Goal: Information Seeking & Learning: Find specific fact

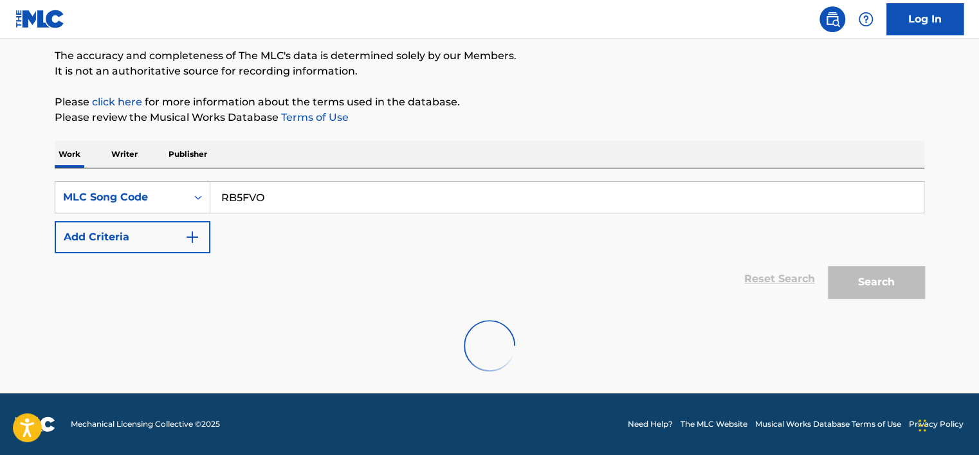
scroll to position [170, 0]
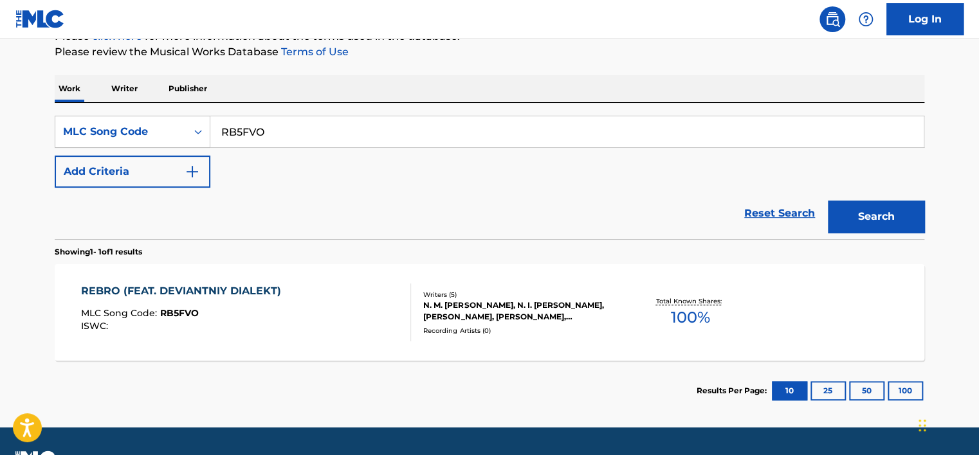
click at [304, 293] on div "REBRO (FEAT. DEVIANTNIY DIALEKT) MLC Song Code : RB5FVO ISWC :" at bounding box center [246, 313] width 331 height 58
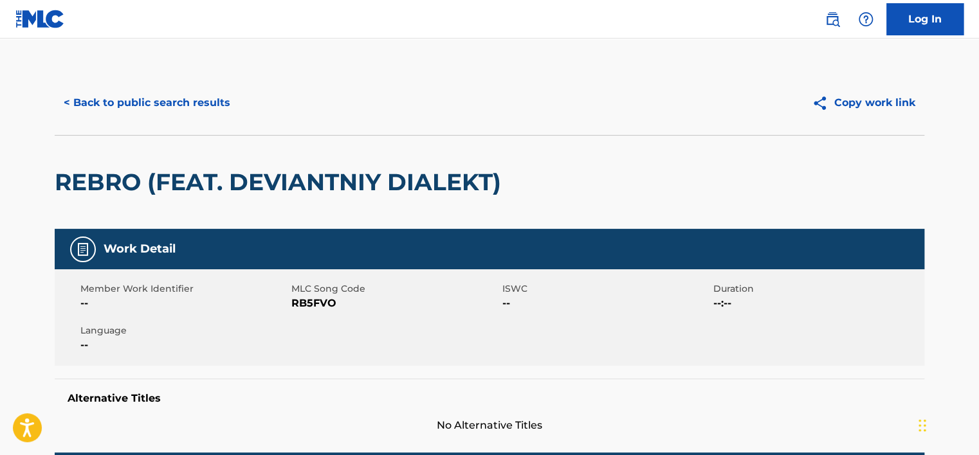
click at [157, 108] on button "< Back to public search results" at bounding box center [147, 103] width 185 height 32
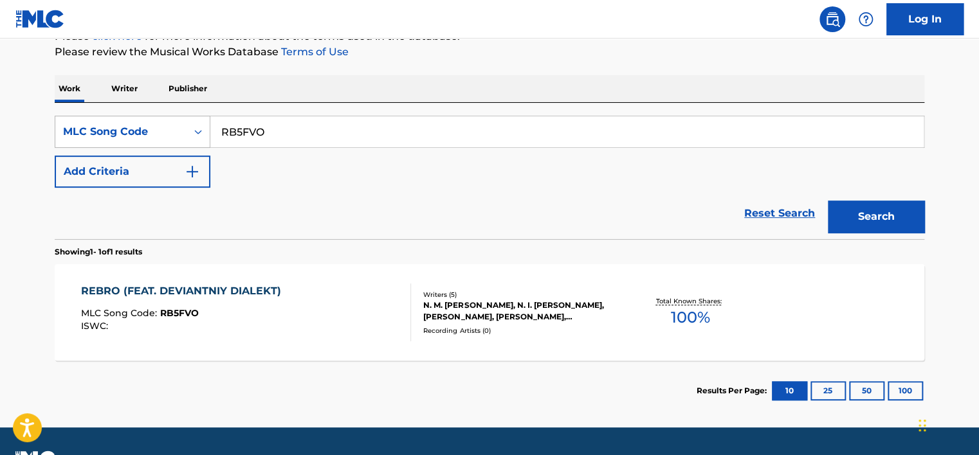
click at [152, 129] on div "MLC Song Code" at bounding box center [121, 131] width 116 height 15
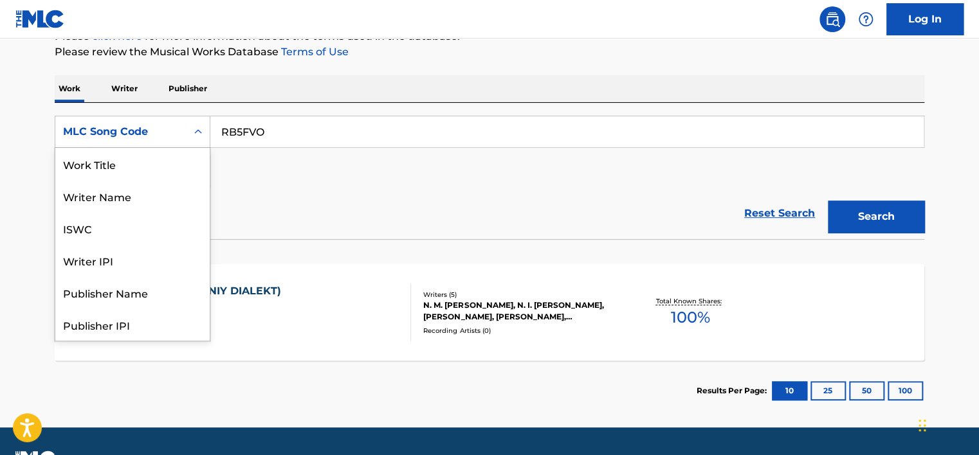
scroll to position [64, 0]
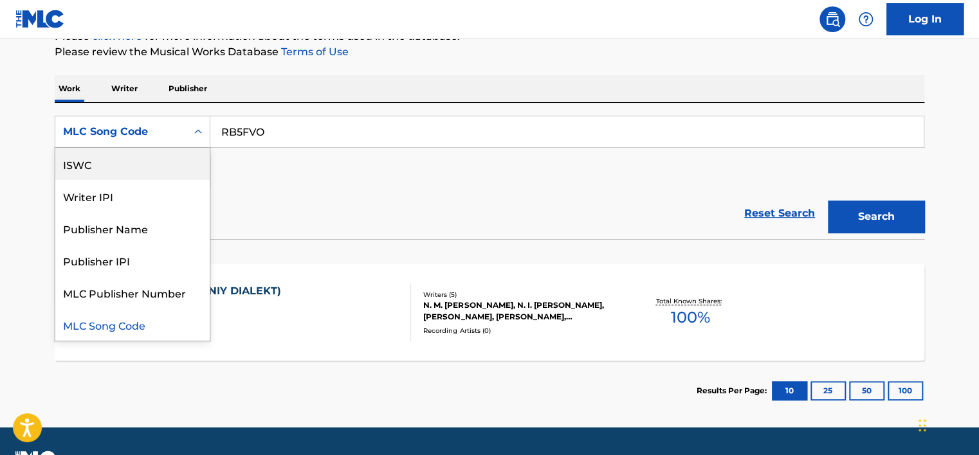
click at [123, 164] on div "ISWC" at bounding box center [132, 164] width 154 height 32
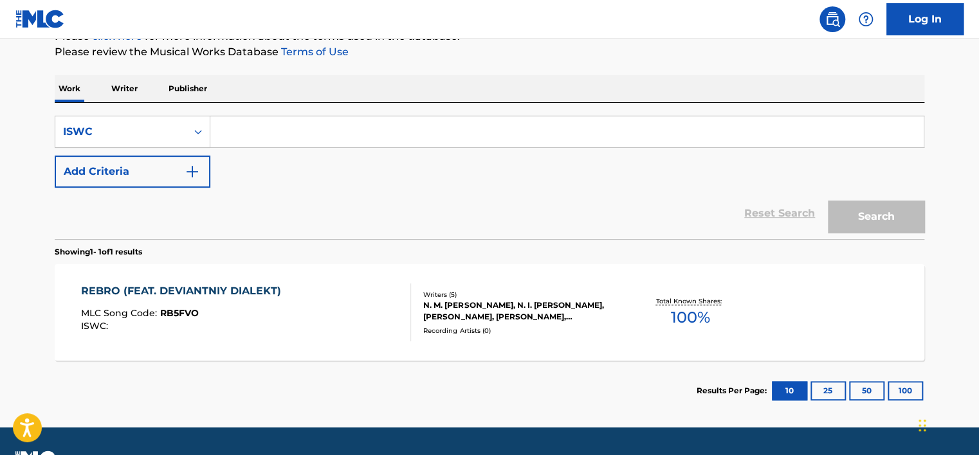
click at [247, 133] on input "Search Form" at bounding box center [566, 131] width 713 height 31
paste input "T3265991882"
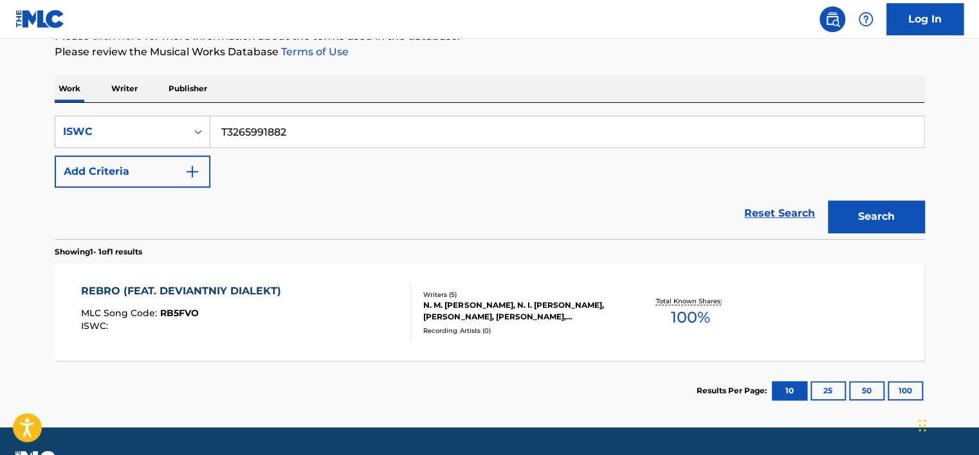
click at [864, 223] on button "Search" at bounding box center [876, 217] width 96 height 32
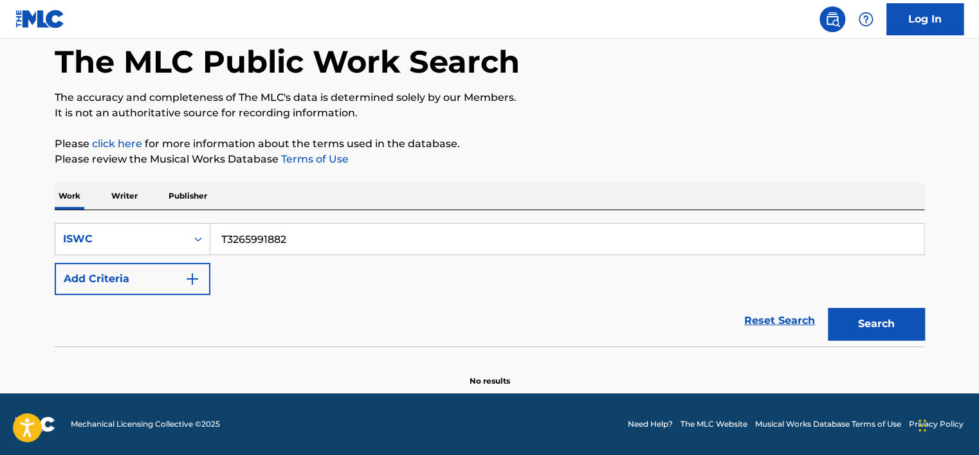
scroll to position [62, 0]
drag, startPoint x: 228, startPoint y: 236, endPoint x: 197, endPoint y: 231, distance: 31.2
click at [197, 231] on div "SearchWithCriteriab8a29070-3ba5-4ab2-b8b9-c314986ab5d8 ISWC T3265991882" at bounding box center [489, 240] width 869 height 32
type input "3265991882"
click at [828, 309] on button "Search" at bounding box center [876, 325] width 96 height 32
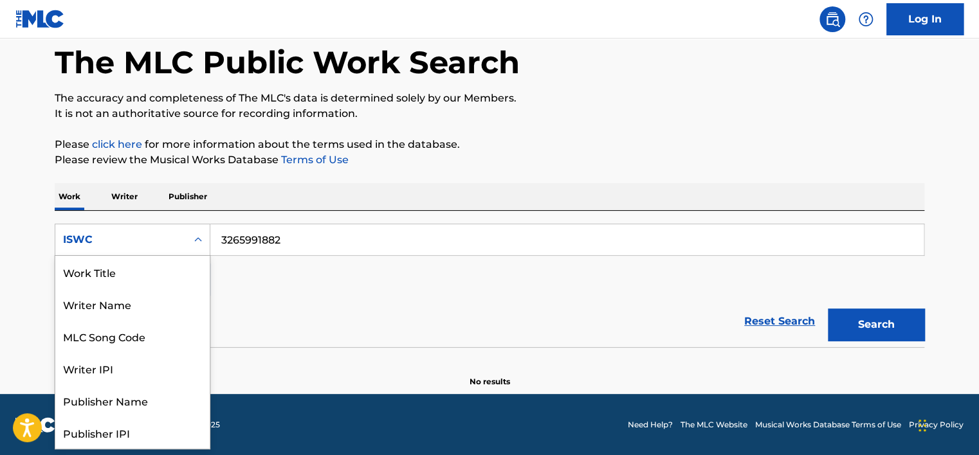
click at [172, 239] on div "ISWC" at bounding box center [121, 239] width 116 height 15
click at [152, 272] on div "Work Title" at bounding box center [132, 272] width 154 height 32
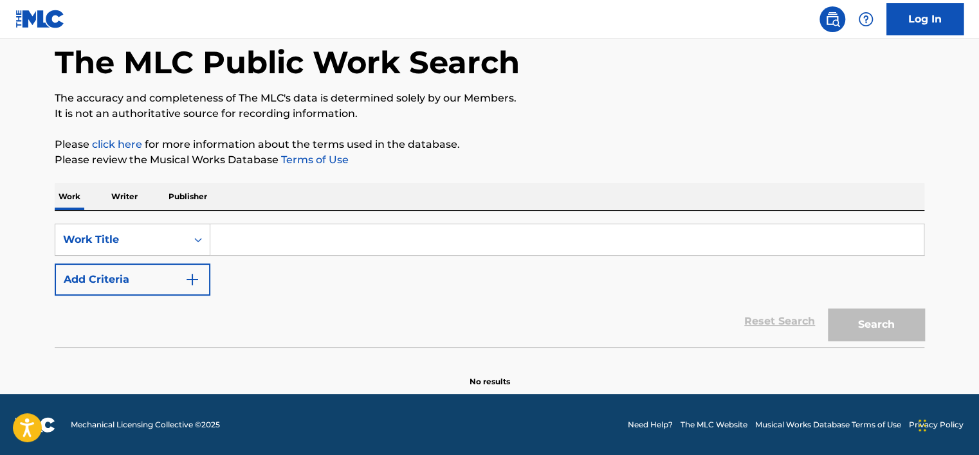
click at [254, 249] on input "Search Form" at bounding box center [566, 239] width 713 height 31
paste input "Моя любовь на пятом этаже"
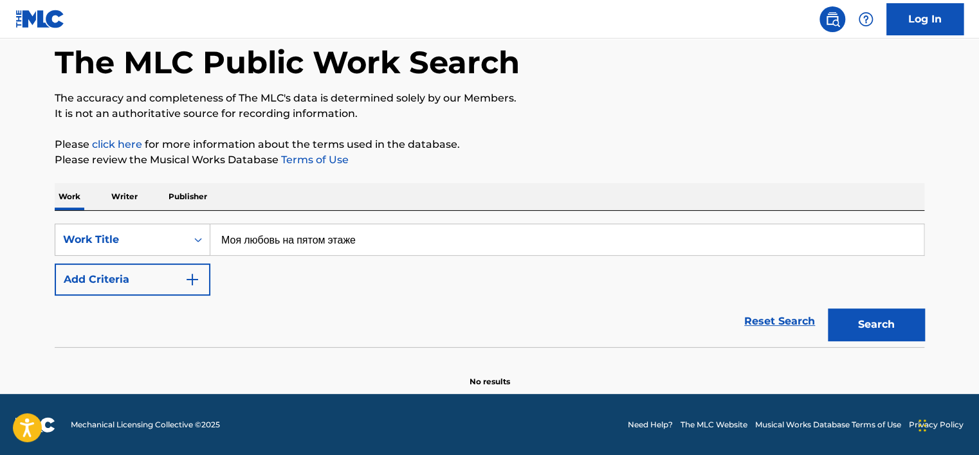
click at [882, 307] on div "Search" at bounding box center [872, 321] width 103 height 51
click at [882, 309] on button "Search" at bounding box center [876, 325] width 96 height 32
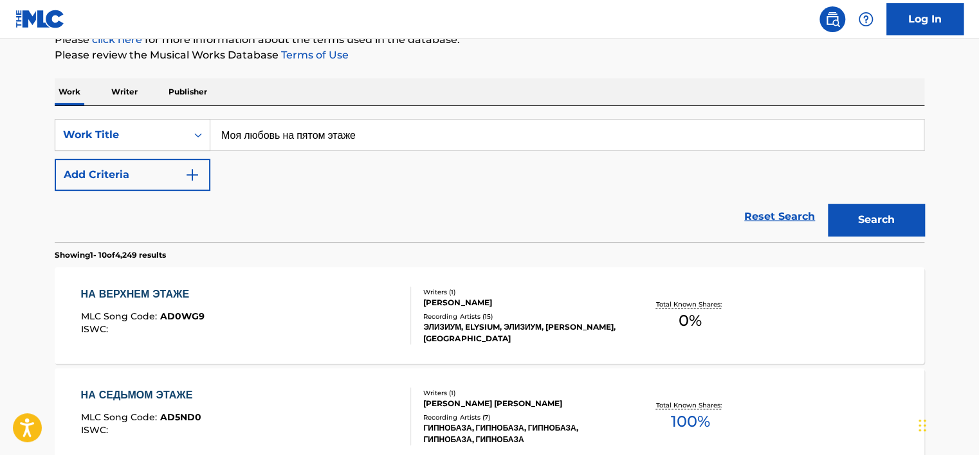
scroll to position [127, 0]
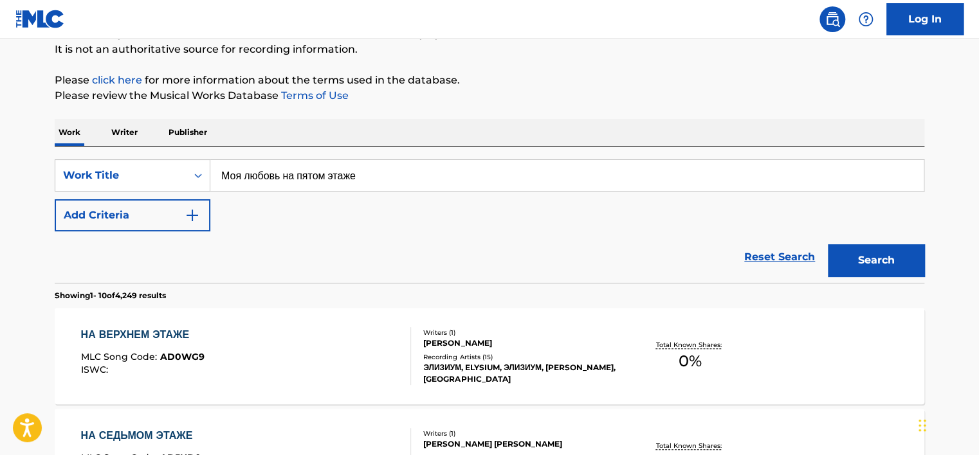
click at [278, 171] on input "Моя любовь на пятом этаже" at bounding box center [566, 175] width 713 height 31
paste input "[PERSON_NAME]' na pyatom etazhe"
type input "[PERSON_NAME]' na pyatom etazhe"
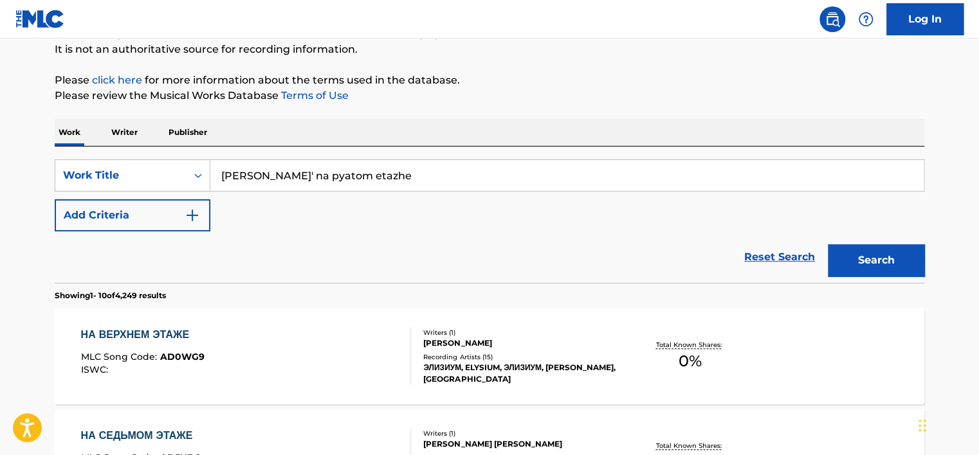
click at [889, 264] on button "Search" at bounding box center [876, 260] width 96 height 32
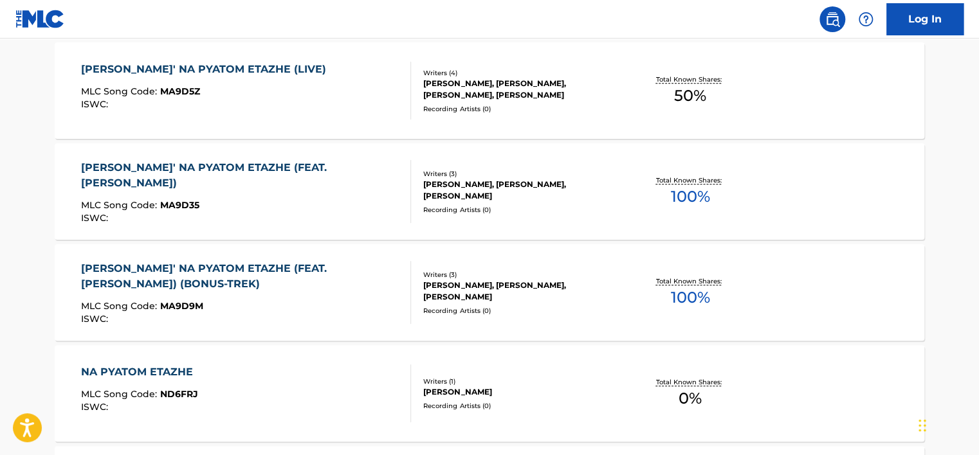
scroll to position [512, 0]
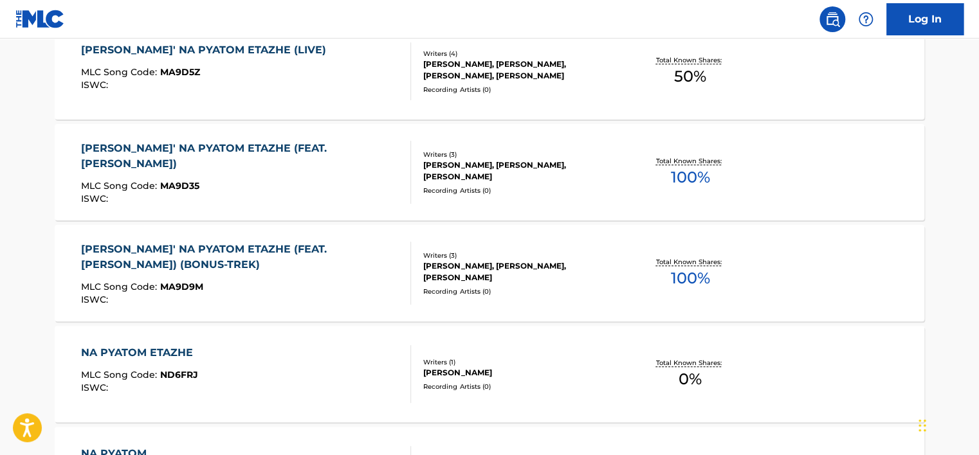
click at [327, 156] on div "[PERSON_NAME]' NA PYATOM ETAZHE (FEAT. [PERSON_NAME])" at bounding box center [241, 156] width 320 height 31
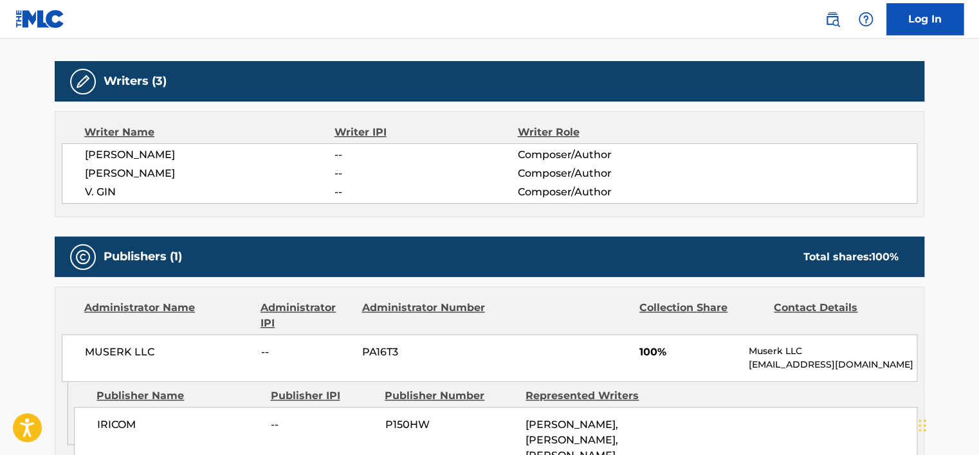
scroll to position [386, 0]
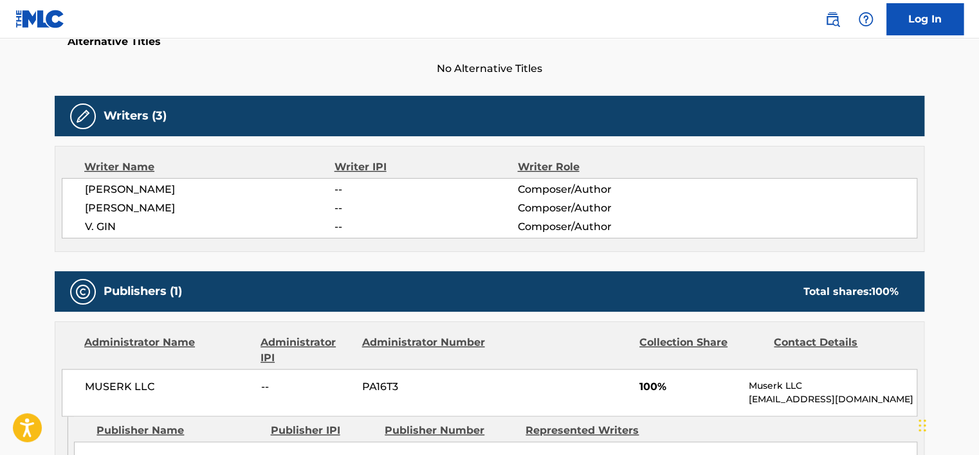
click at [152, 185] on span "[PERSON_NAME]" at bounding box center [209, 189] width 249 height 15
copy div "[PERSON_NAME]"
click at [167, 219] on span "V. GIN" at bounding box center [209, 226] width 249 height 15
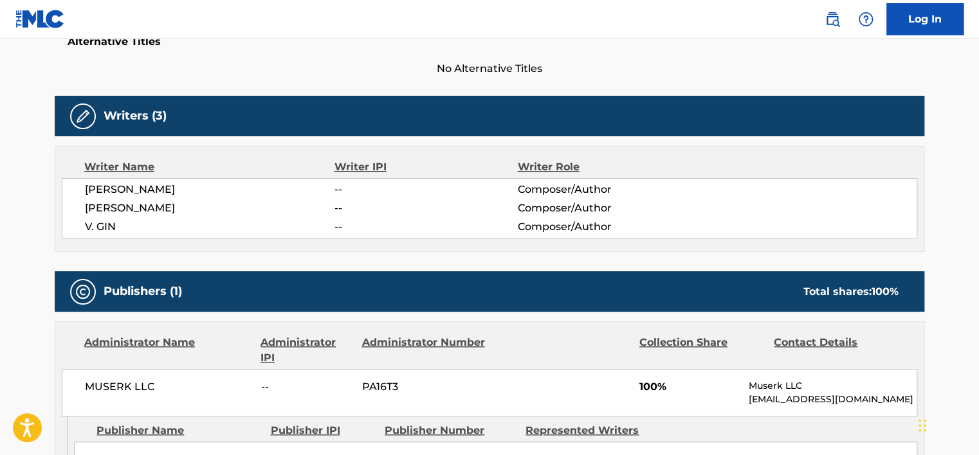
click at [167, 219] on span "V. GIN" at bounding box center [209, 226] width 249 height 15
drag, startPoint x: 167, startPoint y: 219, endPoint x: 157, endPoint y: 203, distance: 18.2
click at [157, 203] on span "[PERSON_NAME]" at bounding box center [209, 208] width 249 height 15
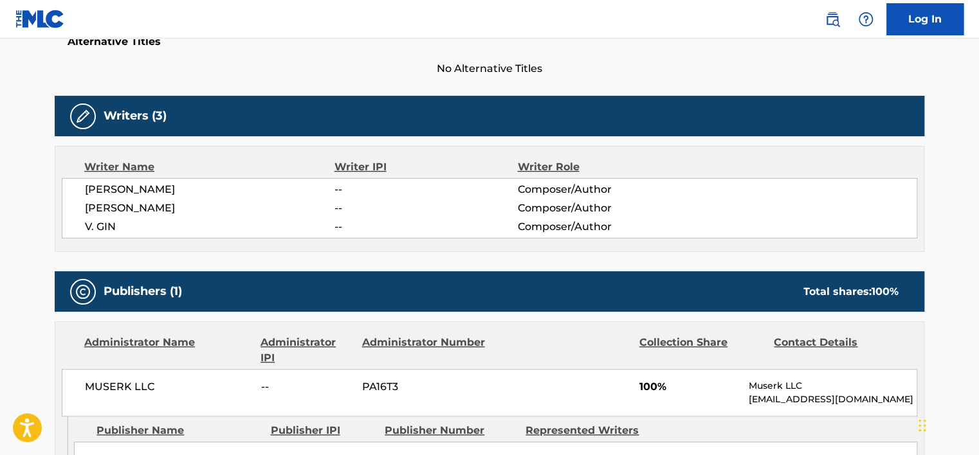
click at [157, 203] on span "[PERSON_NAME]" at bounding box center [209, 208] width 249 height 15
copy div "[PERSON_NAME]"
click at [111, 218] on div "[PERSON_NAME] -- Composer/Author [PERSON_NAME] -- Composer/Author V. GIN -- Com…" at bounding box center [489, 208] width 855 height 60
click at [111, 219] on span "V. GIN" at bounding box center [209, 226] width 249 height 15
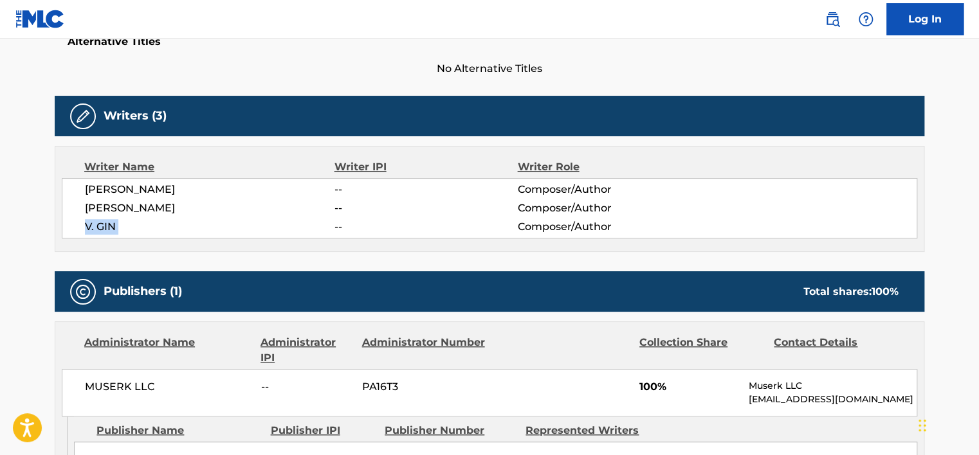
click at [111, 219] on span "V. GIN" at bounding box center [209, 226] width 249 height 15
copy div "V. GIN"
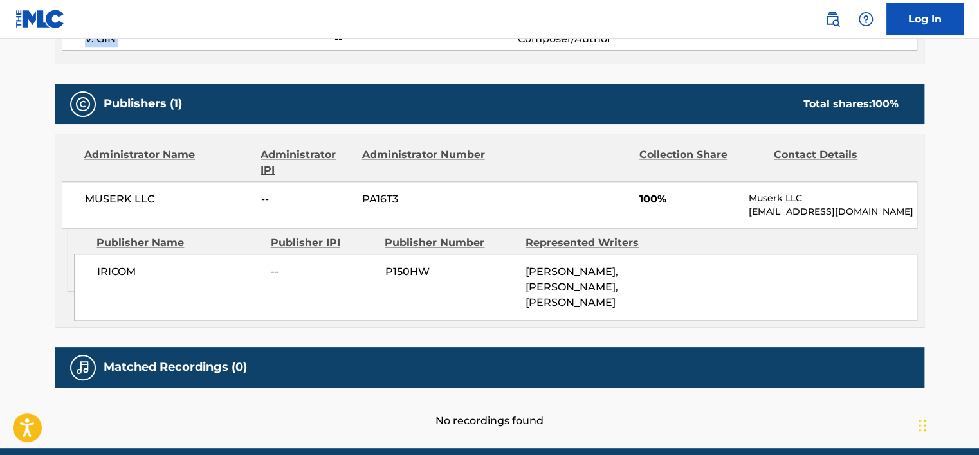
scroll to position [579, 0]
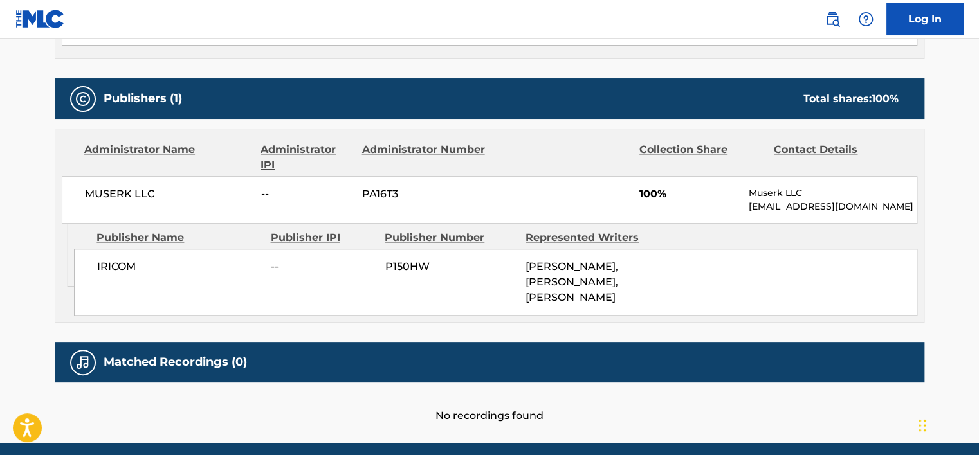
click at [141, 195] on span "MUSERK LLC" at bounding box center [168, 193] width 167 height 15
copy div "MUSERK LLC"
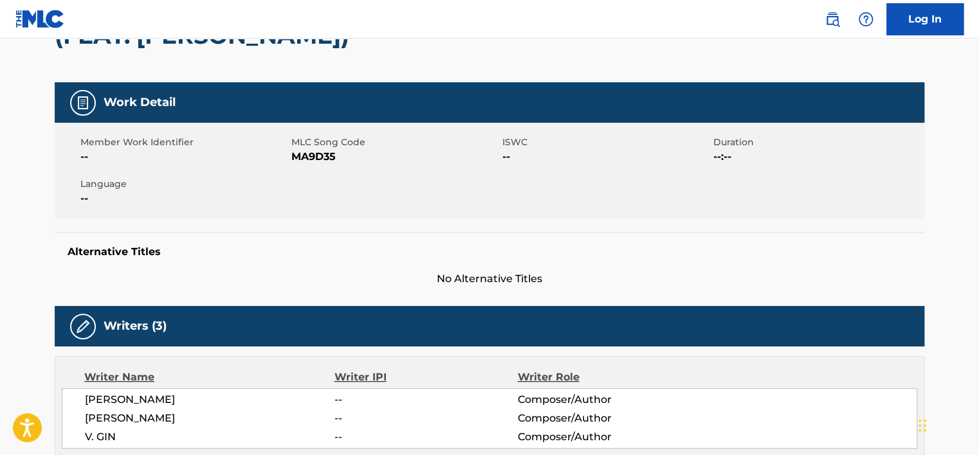
scroll to position [129, 0]
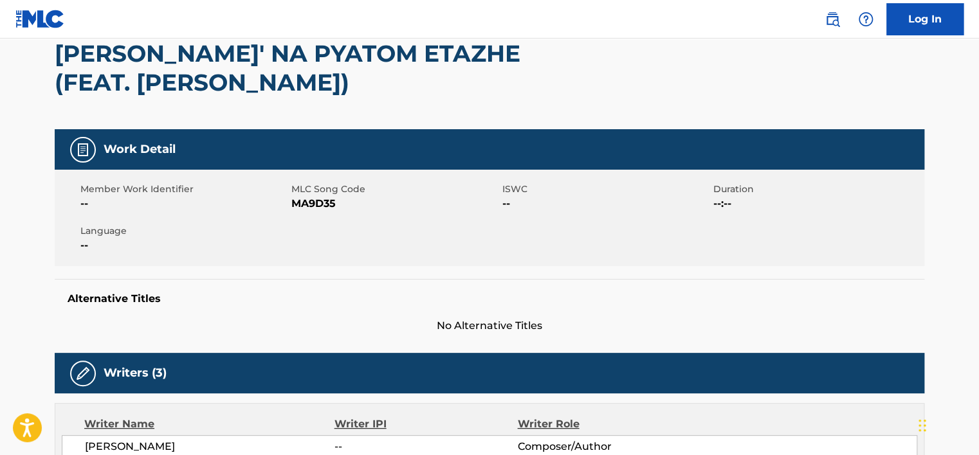
click at [302, 205] on span "MA9D35" at bounding box center [395, 203] width 208 height 15
copy span "MA9D35"
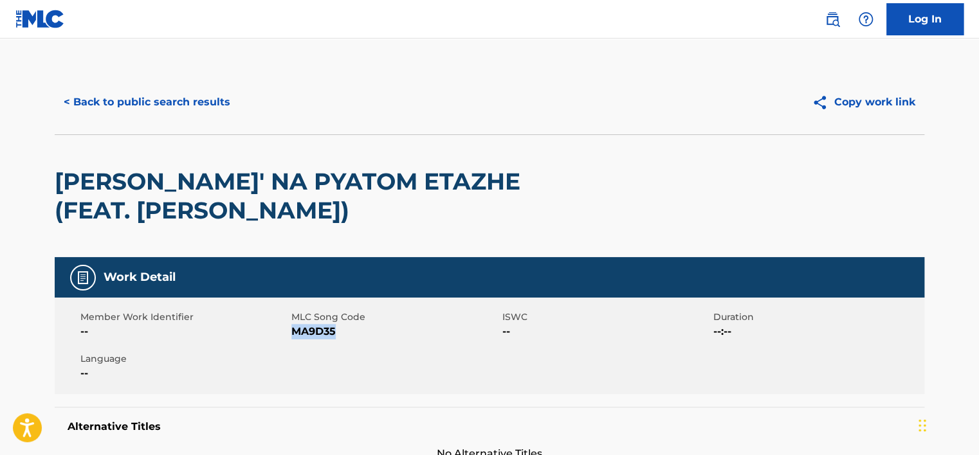
scroll to position [0, 0]
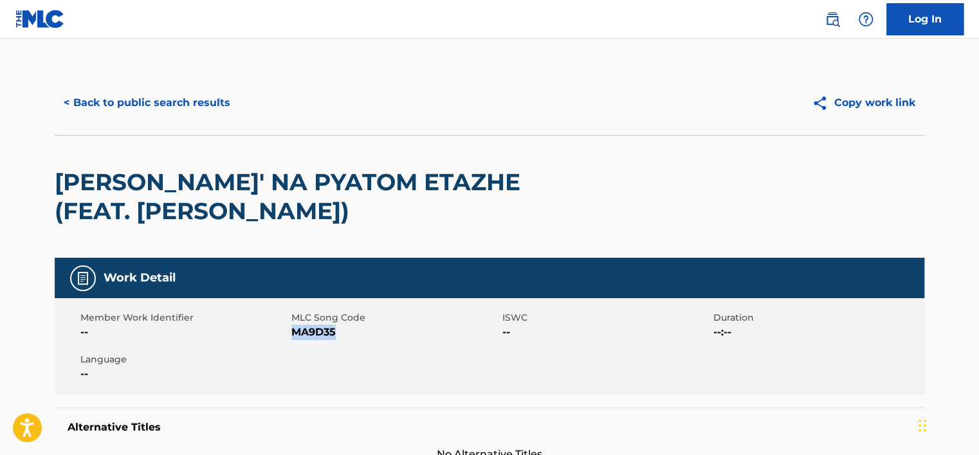
click at [177, 103] on button "< Back to public search results" at bounding box center [147, 103] width 185 height 32
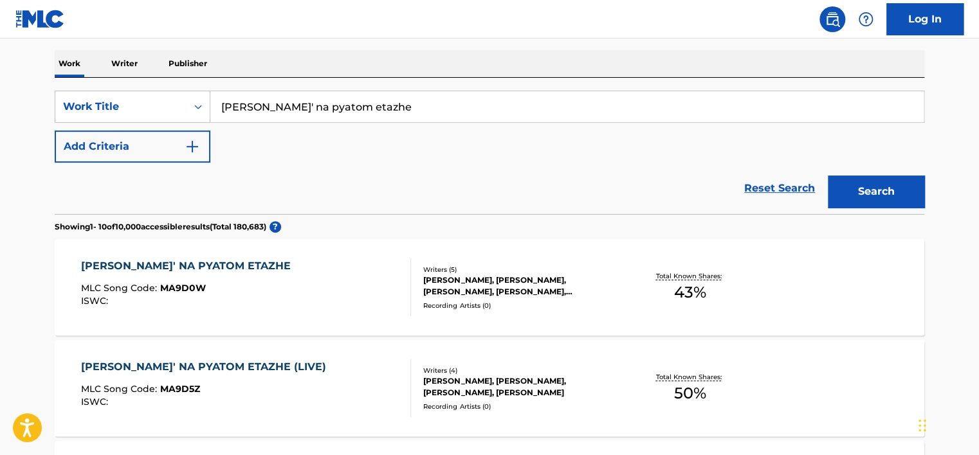
scroll to position [193, 0]
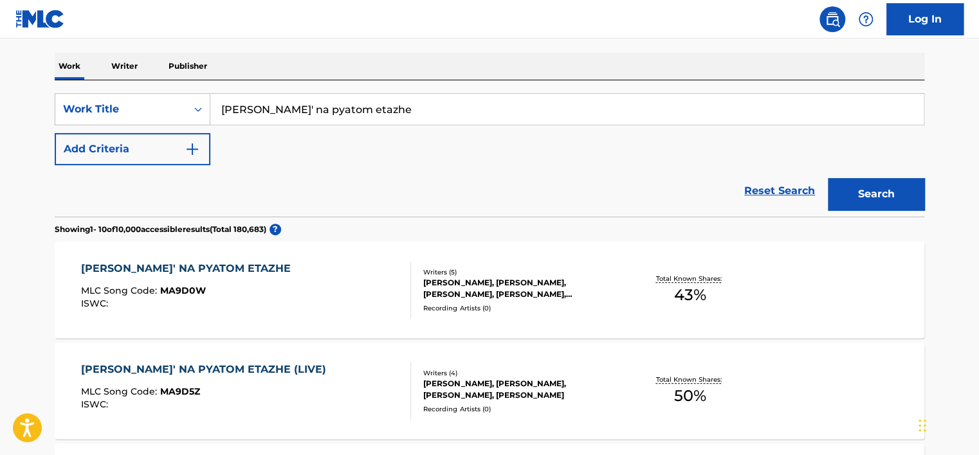
click at [433, 109] on input "[PERSON_NAME]' na pyatom etazhe" at bounding box center [566, 109] width 713 height 31
paste input "Fellini"
type input "Fellini"
click at [894, 199] on button "Search" at bounding box center [876, 194] width 96 height 32
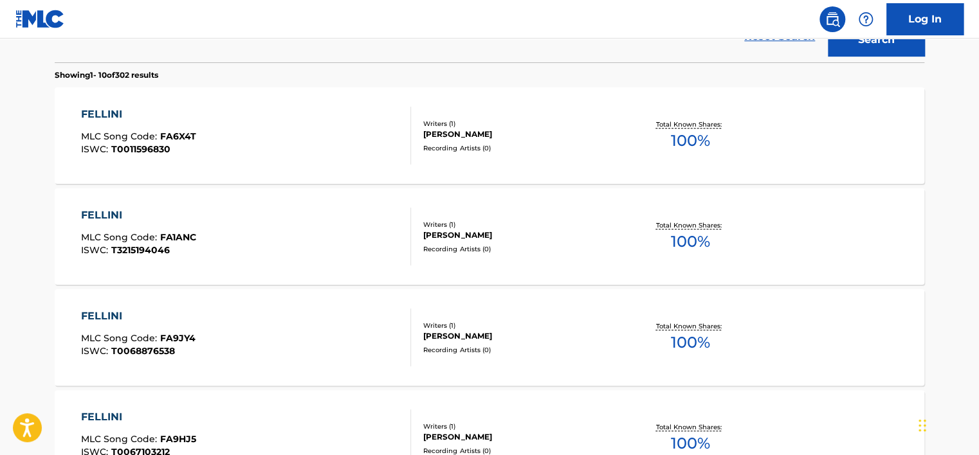
scroll to position [26, 0]
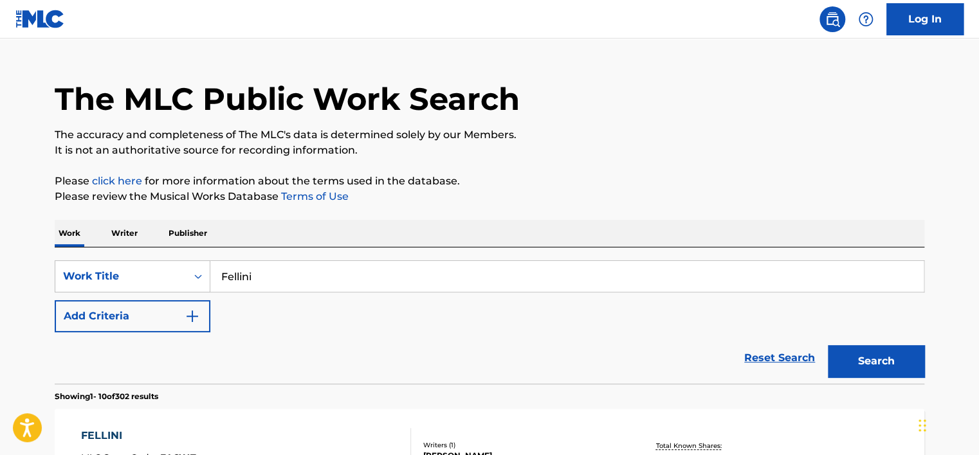
click at [161, 316] on button "Add Criteria" at bounding box center [133, 316] width 156 height 32
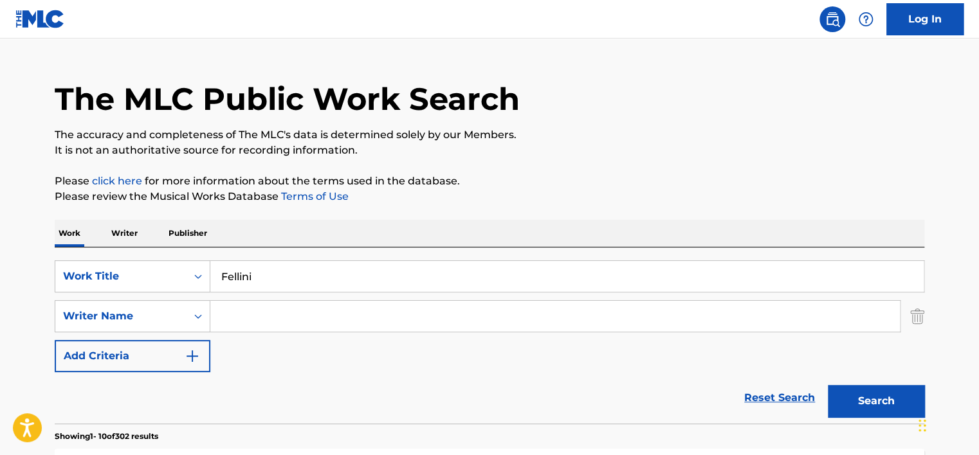
click at [270, 327] on input "Search Form" at bounding box center [554, 316] width 689 height 31
paste input "[PERSON_NAME]"
click at [880, 391] on button "Search" at bounding box center [876, 401] width 96 height 32
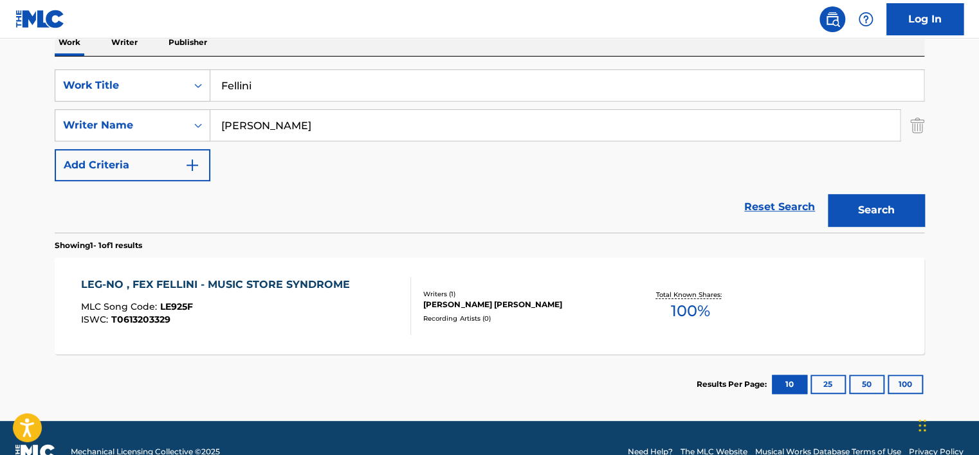
scroll to position [244, 0]
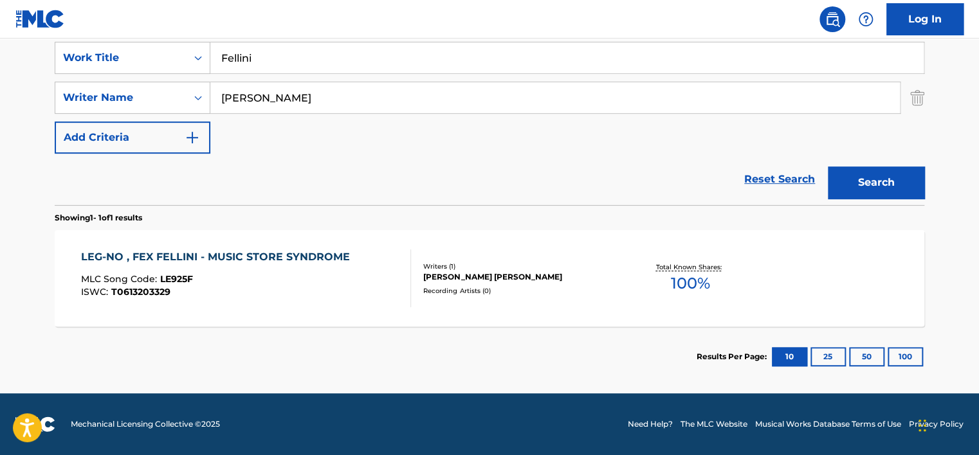
click at [266, 103] on input "[PERSON_NAME]" at bounding box center [554, 97] width 689 height 31
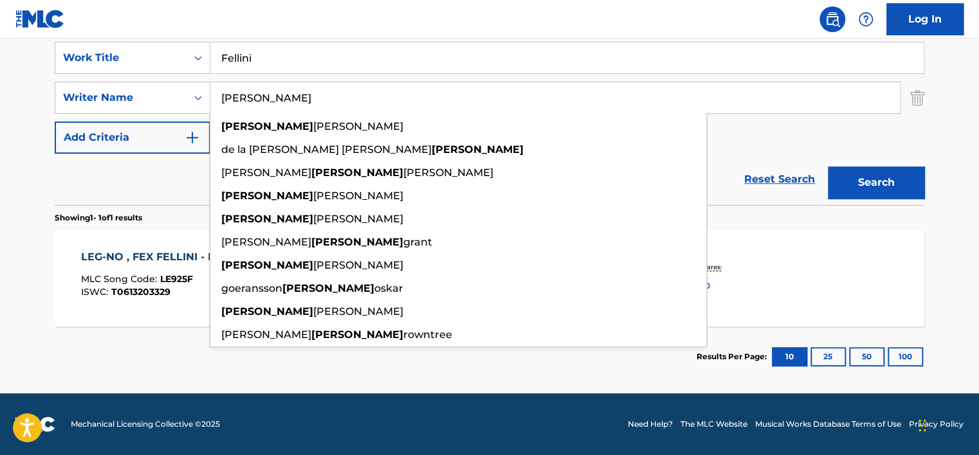
click at [266, 103] on input "[PERSON_NAME]" at bounding box center [554, 97] width 689 height 31
paste input "[PERSON_NAME]"
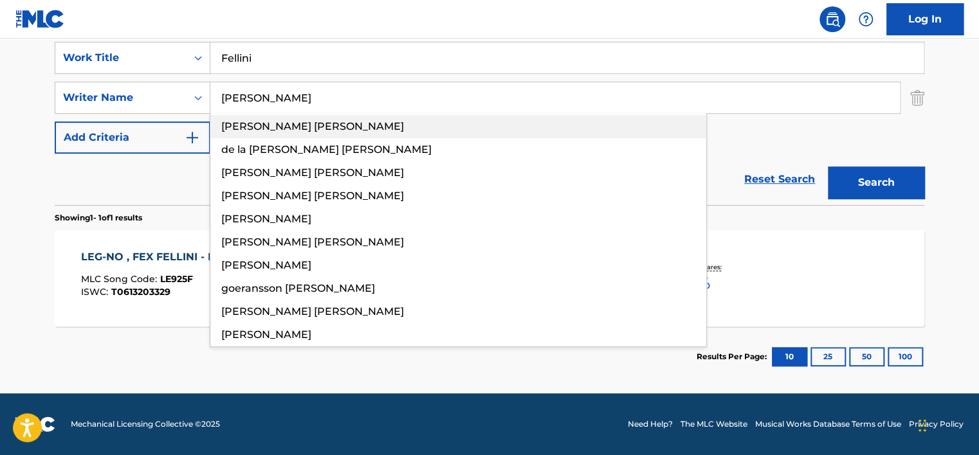
drag, startPoint x: 278, startPoint y: 100, endPoint x: 430, endPoint y: 116, distance: 152.6
click at [430, 113] on div "[PERSON_NAME] [PERSON_NAME] [PERSON_NAME] de la [PERSON_NAME] [PERSON_NAME] [PE…" at bounding box center [554, 97] width 689 height 31
click at [828, 167] on button "Search" at bounding box center [876, 183] width 96 height 32
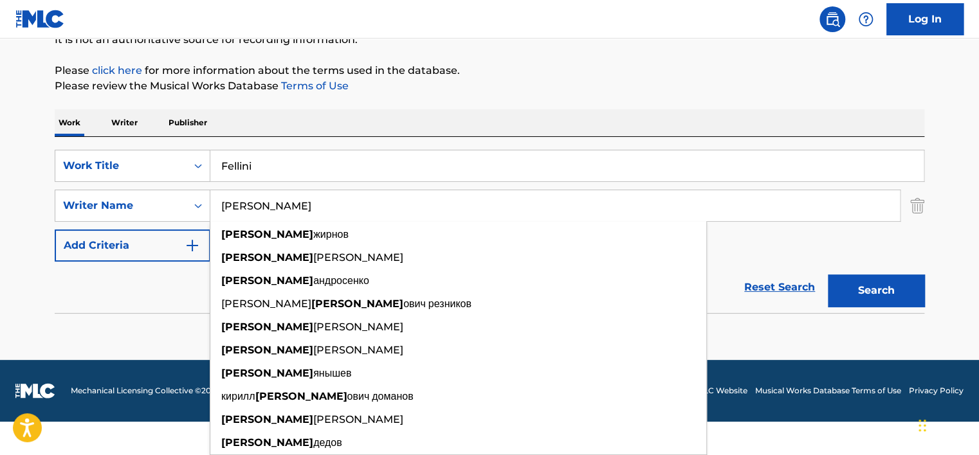
scroll to position [103, 0]
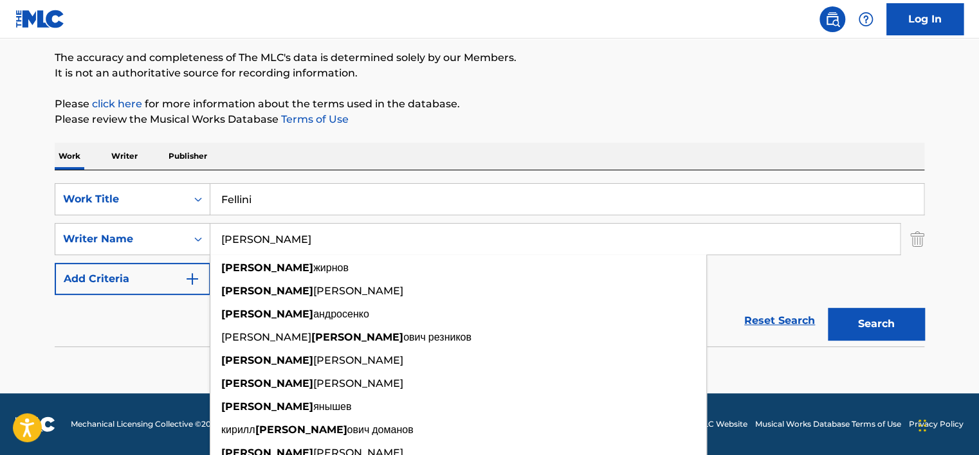
click at [337, 103] on div "The MLC Public Work Search The accuracy and completeness of The MLC's data is d…" at bounding box center [489, 177] width 900 height 419
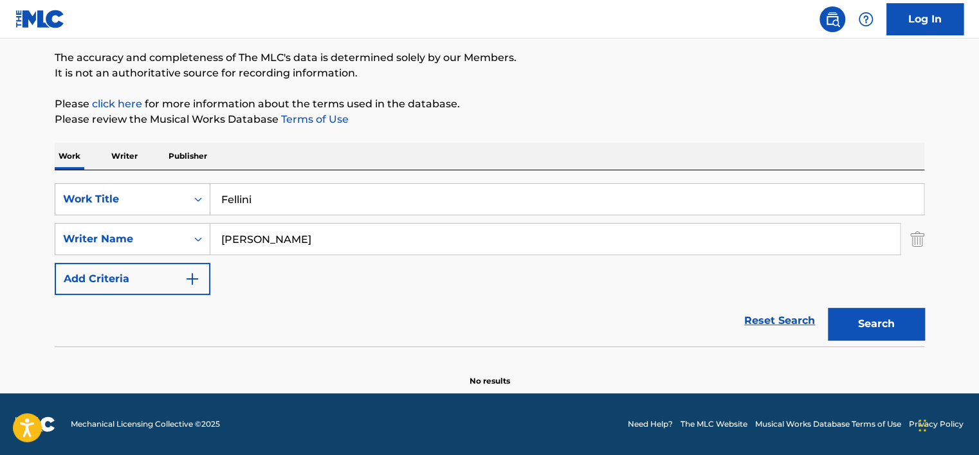
click at [251, 226] on input "[PERSON_NAME]" at bounding box center [554, 239] width 689 height 31
paste input "[PERSON_NAME]"
type input "[PERSON_NAME]"
click at [499, 147] on div "Work Writer Publisher" at bounding box center [489, 156] width 869 height 27
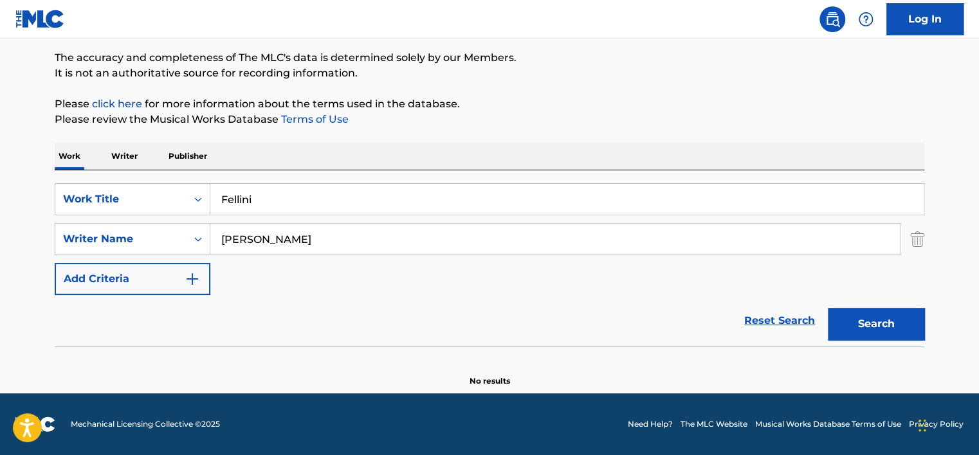
click at [878, 319] on button "Search" at bounding box center [876, 324] width 96 height 32
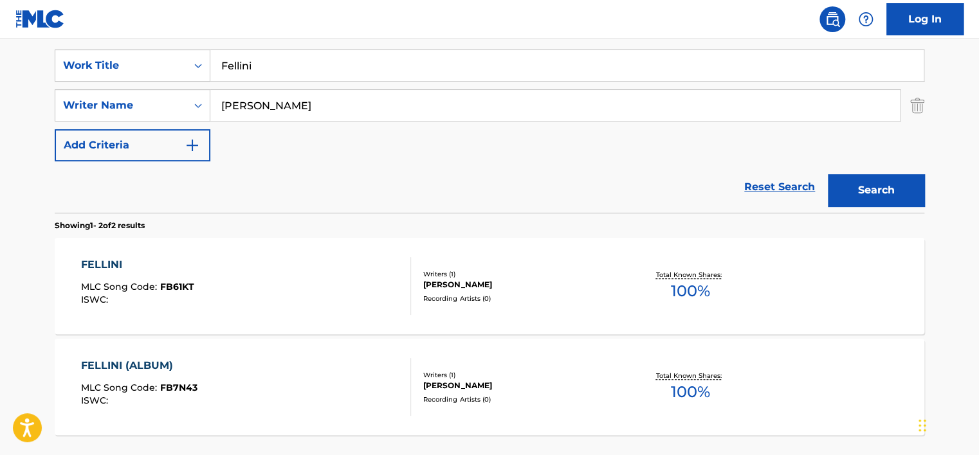
scroll to position [273, 0]
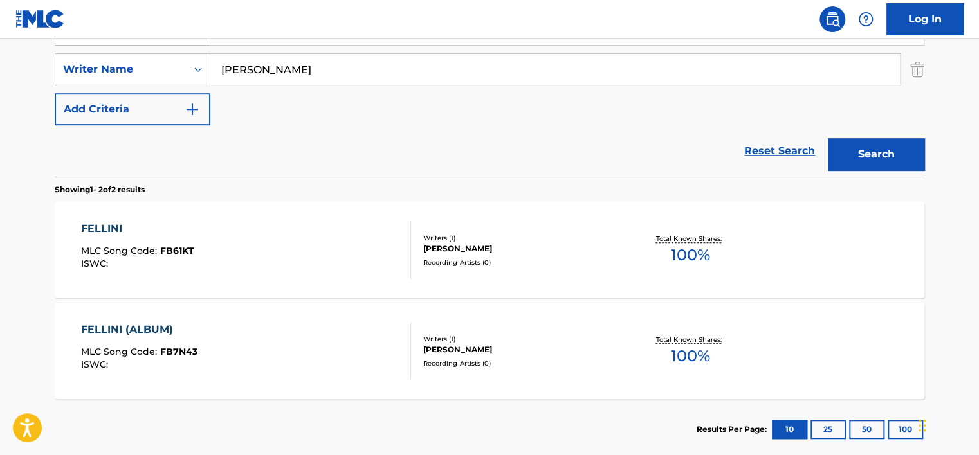
click at [314, 241] on div "FELLINI MLC Song Code : FB61KT ISWC :" at bounding box center [246, 250] width 331 height 58
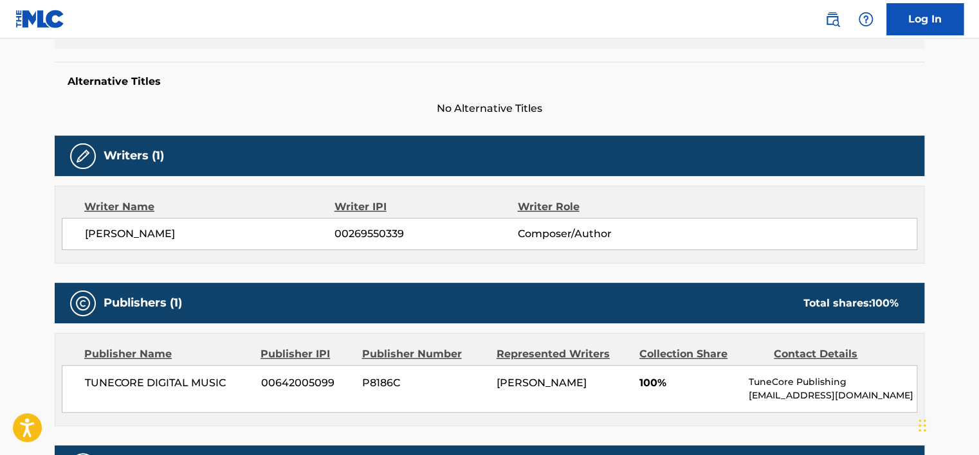
scroll to position [322, 0]
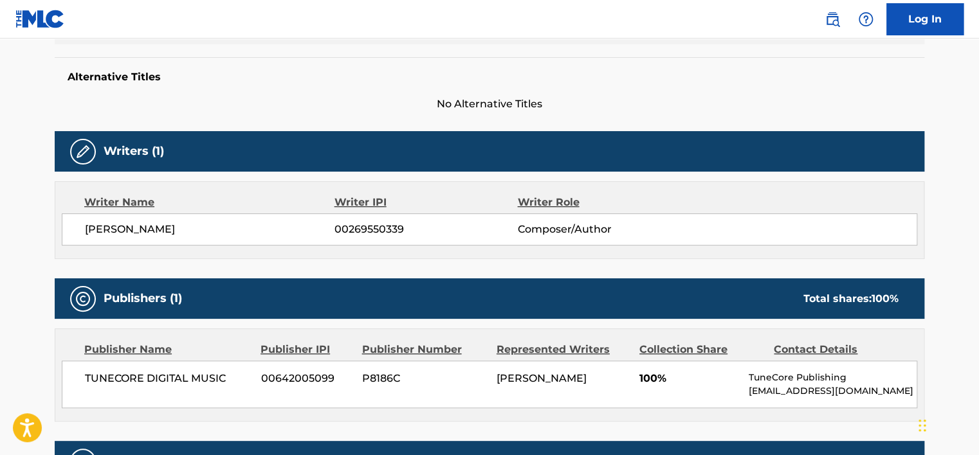
click at [186, 231] on span "[PERSON_NAME]" at bounding box center [209, 229] width 249 height 15
click at [186, 230] on span "[PERSON_NAME]" at bounding box center [209, 229] width 249 height 15
copy span "VASILEV"
click at [177, 228] on span "[PERSON_NAME]" at bounding box center [209, 229] width 249 height 15
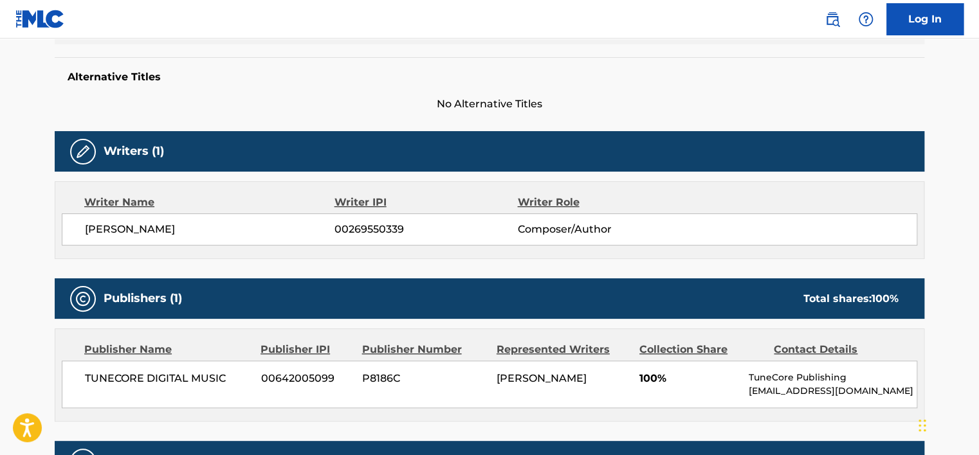
click at [177, 228] on span "[PERSON_NAME]" at bounding box center [209, 229] width 249 height 15
click at [370, 230] on span "00269550339" at bounding box center [425, 229] width 183 height 15
copy span "00269550339"
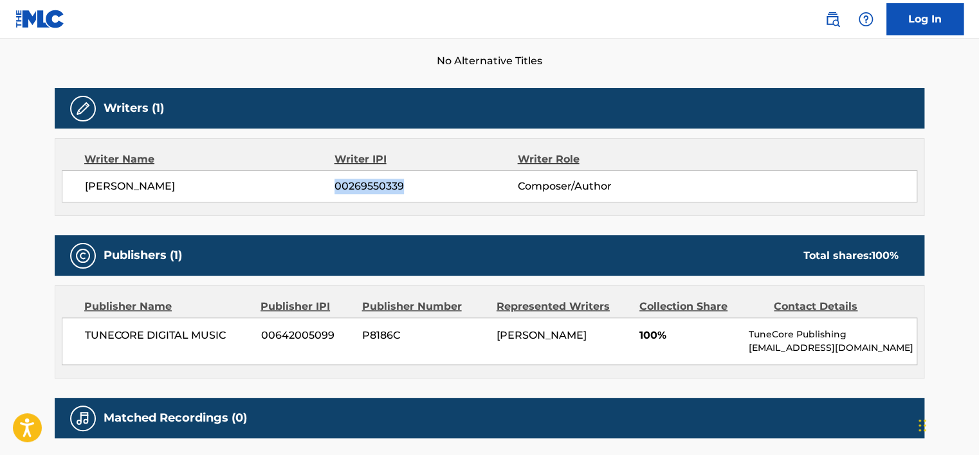
scroll to position [469, 0]
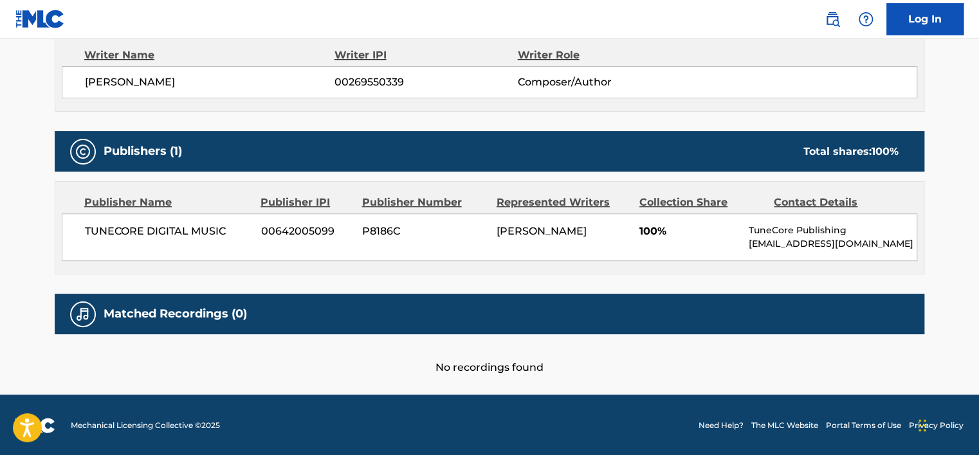
click at [203, 221] on div "TUNECORE DIGITAL MUSIC 00642005099 P8186C [PERSON_NAME] 100% TuneCore Publishin…" at bounding box center [489, 237] width 855 height 48
copy div "TUNECORE DIGITAL MUSIC"
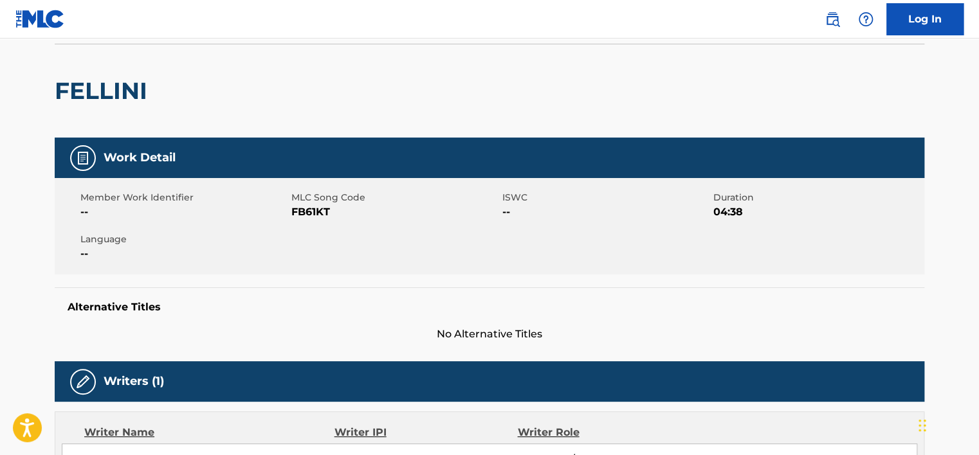
scroll to position [83, 0]
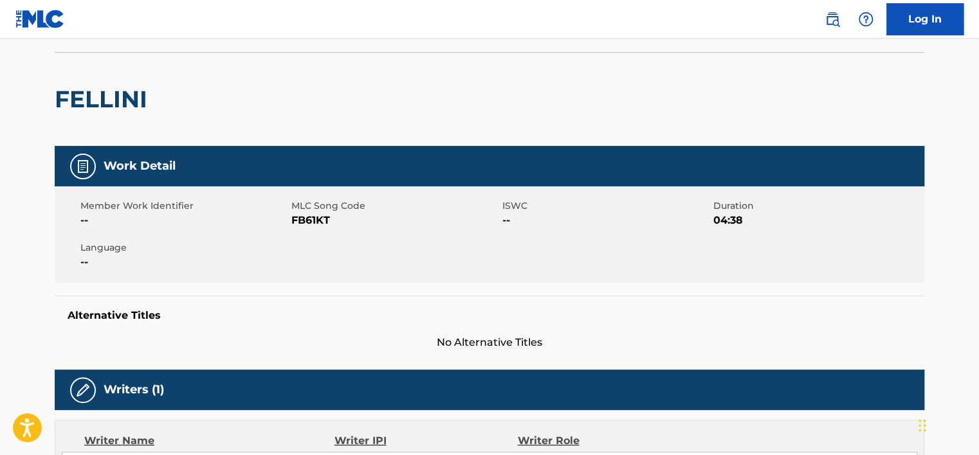
click at [318, 221] on span "FB61KT" at bounding box center [395, 220] width 208 height 15
copy span "FB61KT"
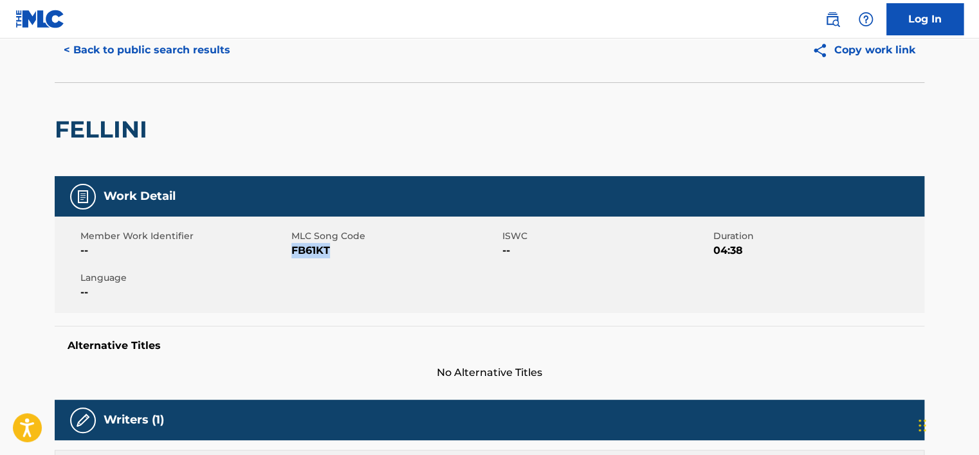
scroll to position [0, 0]
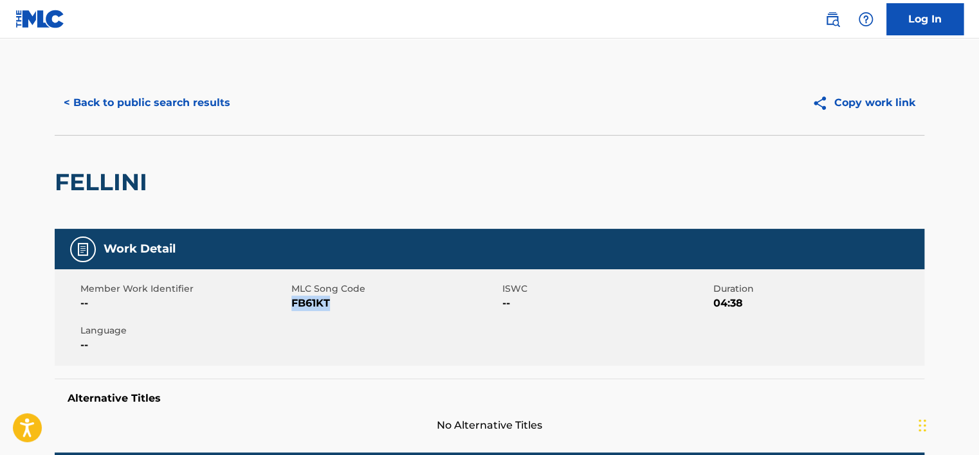
click at [174, 100] on button "< Back to public search results" at bounding box center [147, 103] width 185 height 32
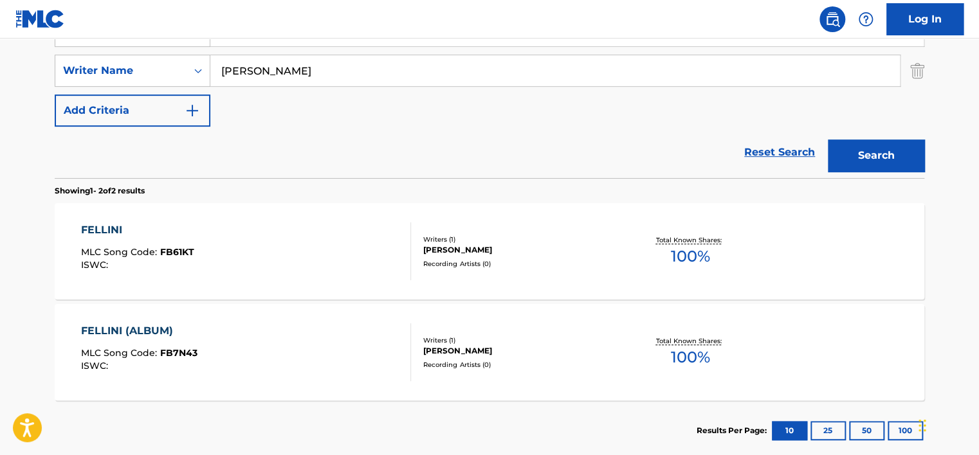
click at [284, 69] on input "[PERSON_NAME]" at bounding box center [554, 70] width 689 height 31
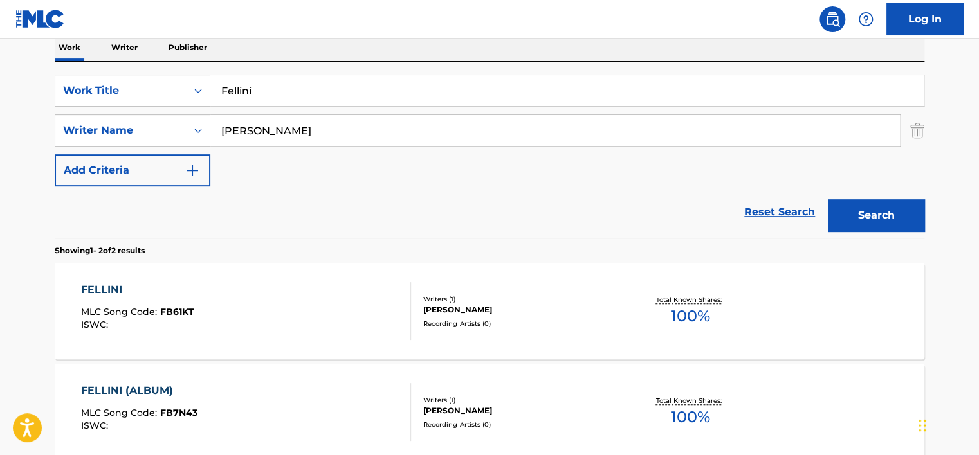
scroll to position [207, 0]
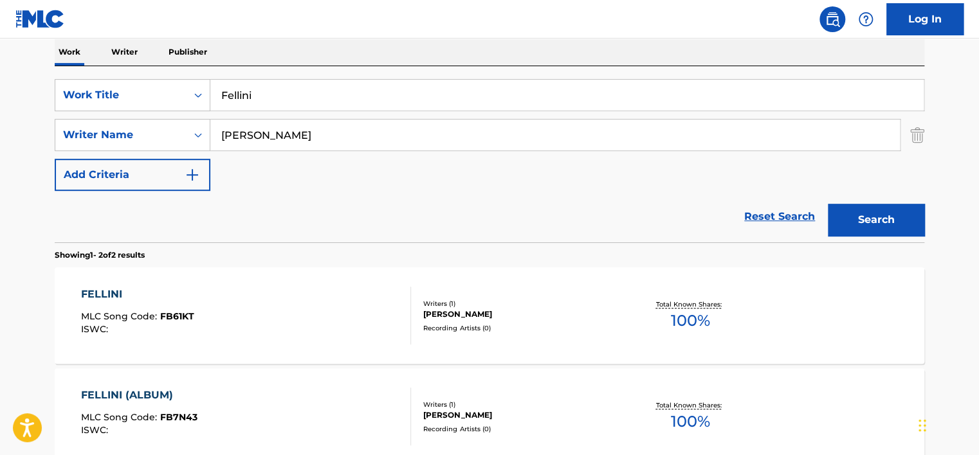
click at [282, 94] on input "Fellini" at bounding box center [566, 95] width 713 height 31
click at [298, 125] on input "[PERSON_NAME]" at bounding box center [554, 135] width 689 height 31
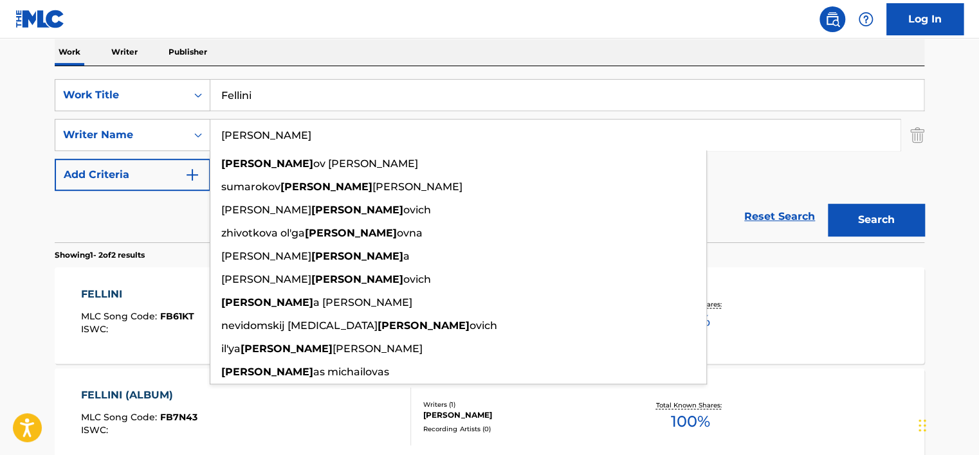
click at [298, 126] on input "[PERSON_NAME]" at bounding box center [554, 135] width 689 height 31
click at [828, 204] on button "Search" at bounding box center [876, 220] width 96 height 32
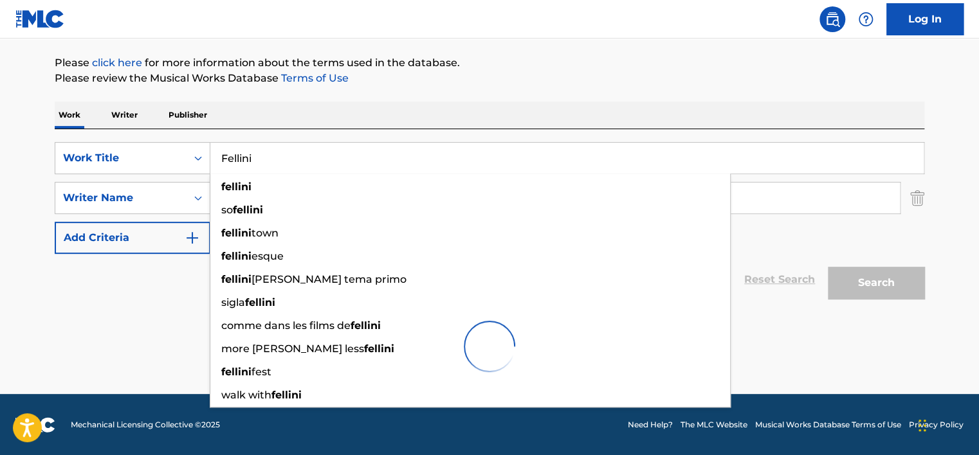
click at [249, 168] on input "Fellini" at bounding box center [566, 158] width 713 height 31
paste input "Что ты имела в виду"
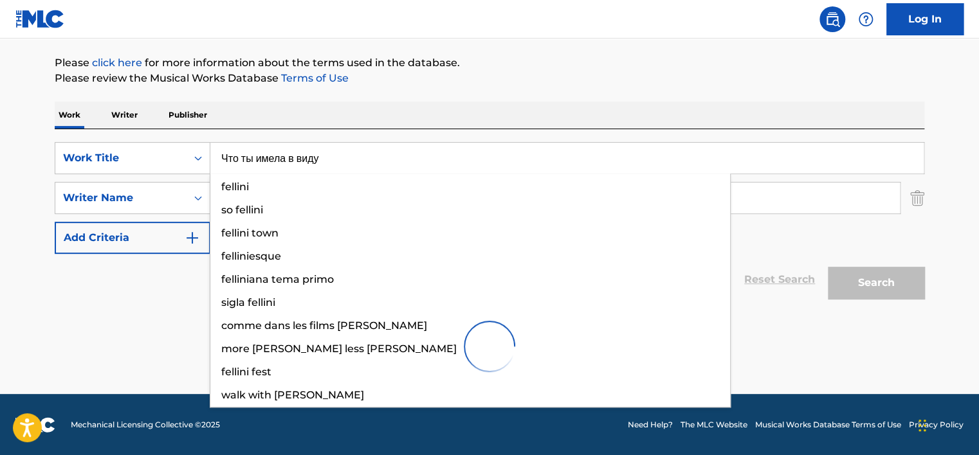
type input "Что ты имела в виду"
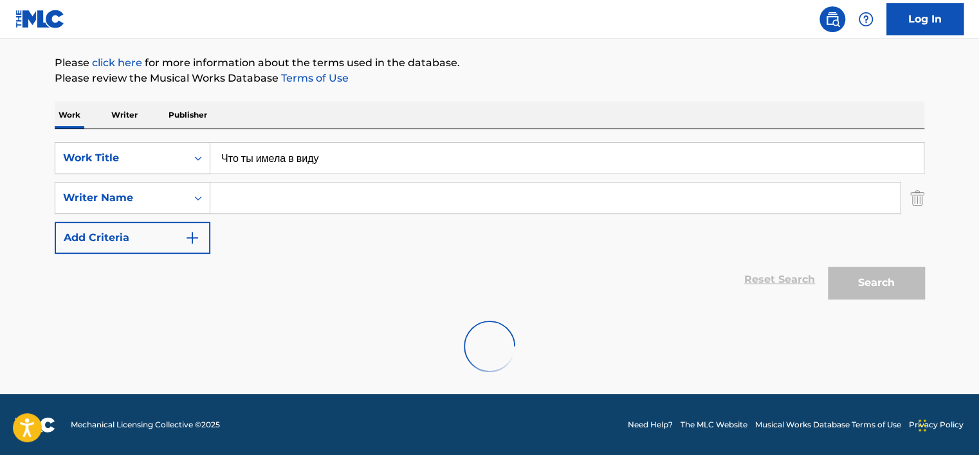
click at [576, 66] on p "Please click here for more information about the terms used in the database." at bounding box center [489, 62] width 869 height 15
click at [124, 116] on p "Writer" at bounding box center [124, 115] width 34 height 27
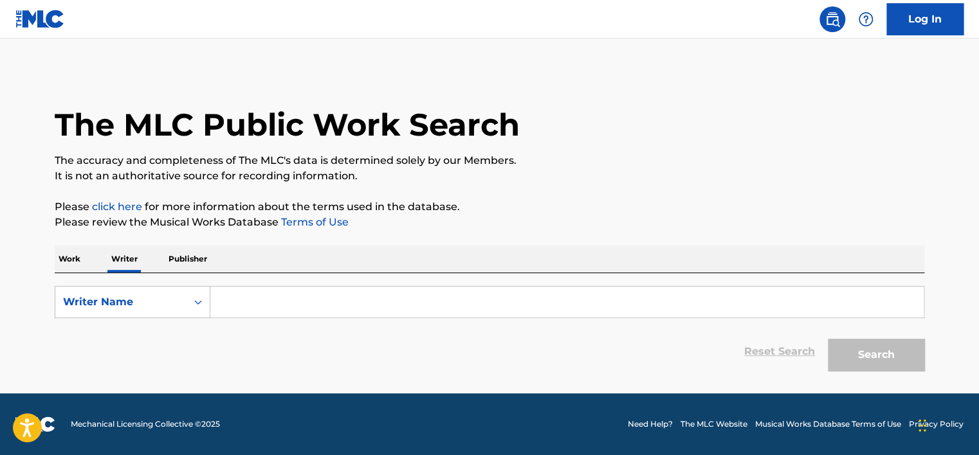
click at [82, 249] on p "Work" at bounding box center [70, 259] width 30 height 27
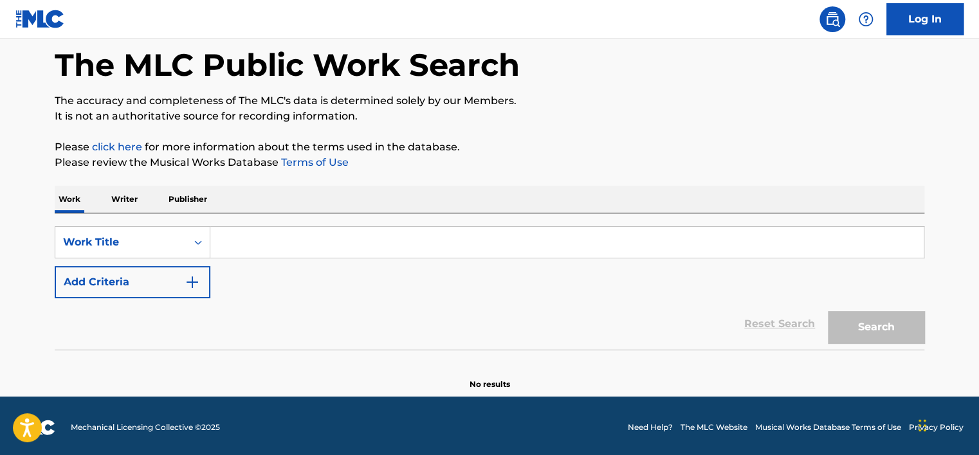
scroll to position [62, 0]
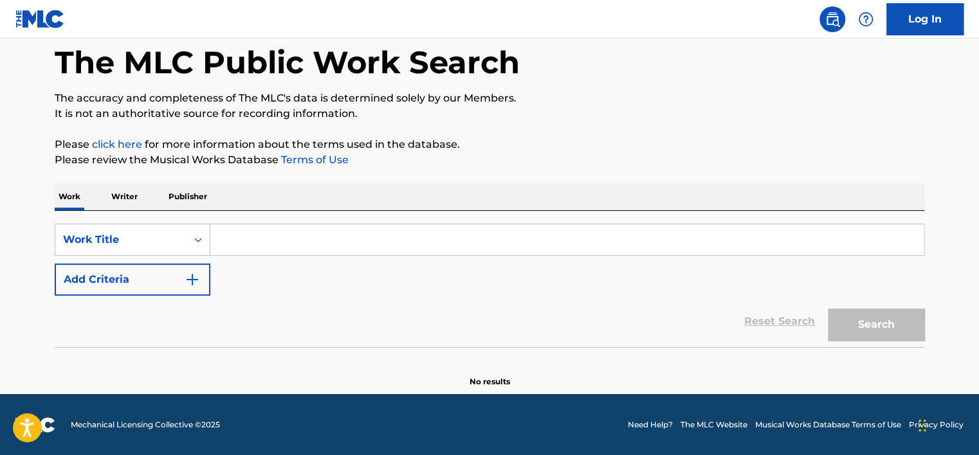
click at [293, 239] on input "Search Form" at bounding box center [566, 239] width 713 height 31
paste input "Что ты имела в виду"
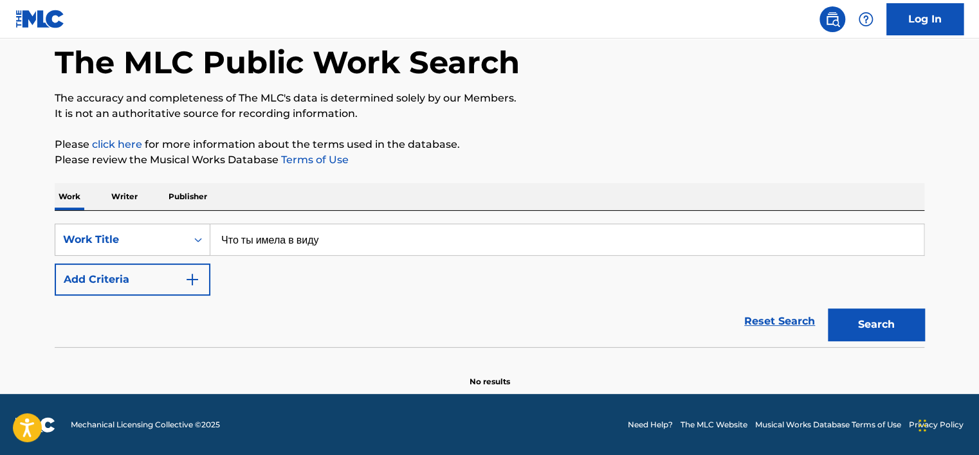
click at [875, 329] on button "Search" at bounding box center [876, 325] width 96 height 32
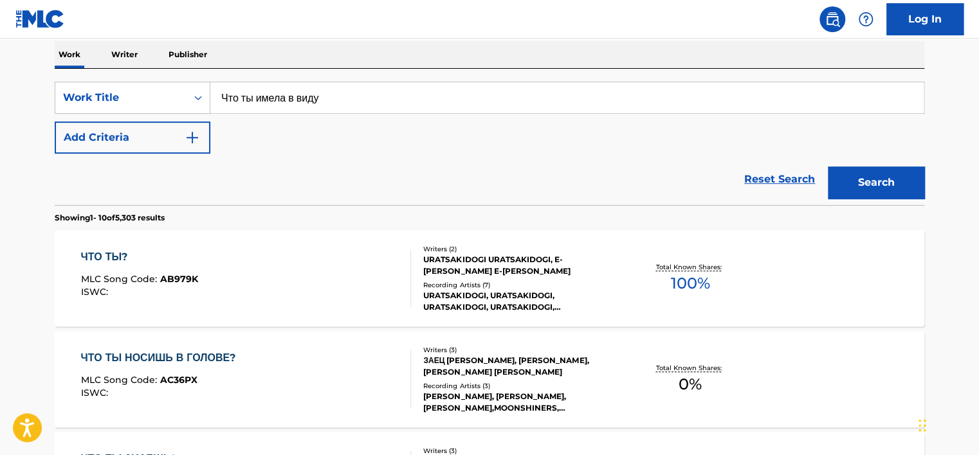
scroll to position [191, 0]
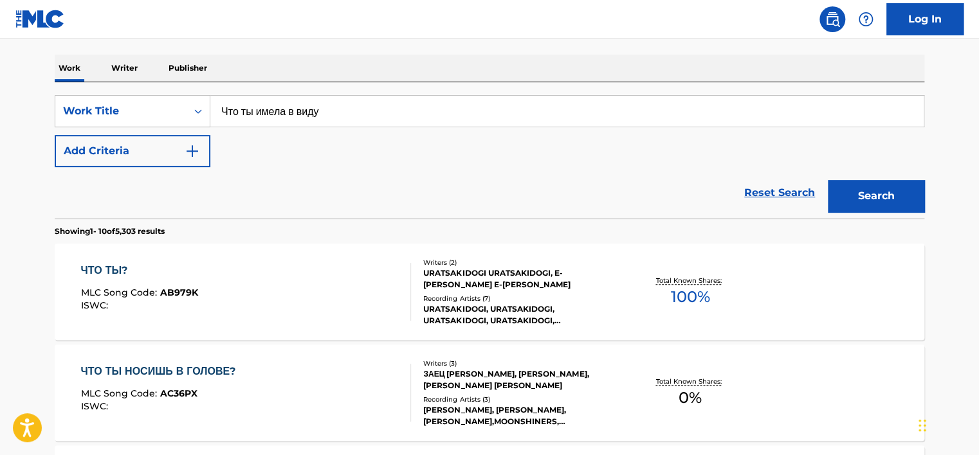
click at [248, 115] on input "Что ты имела в виду" at bounding box center [566, 111] width 713 height 31
paste input "Chto ty imela v vidu"
type input "Chto ty imela v vidu"
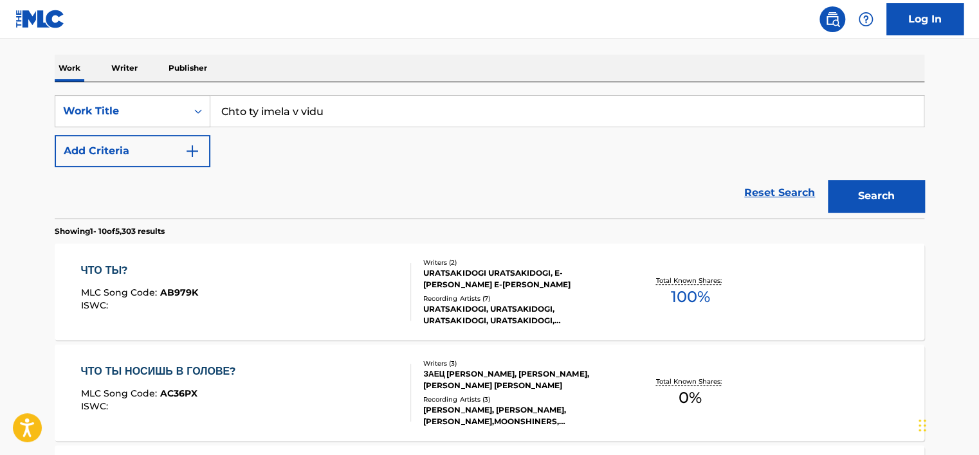
click at [860, 199] on button "Search" at bounding box center [876, 196] width 96 height 32
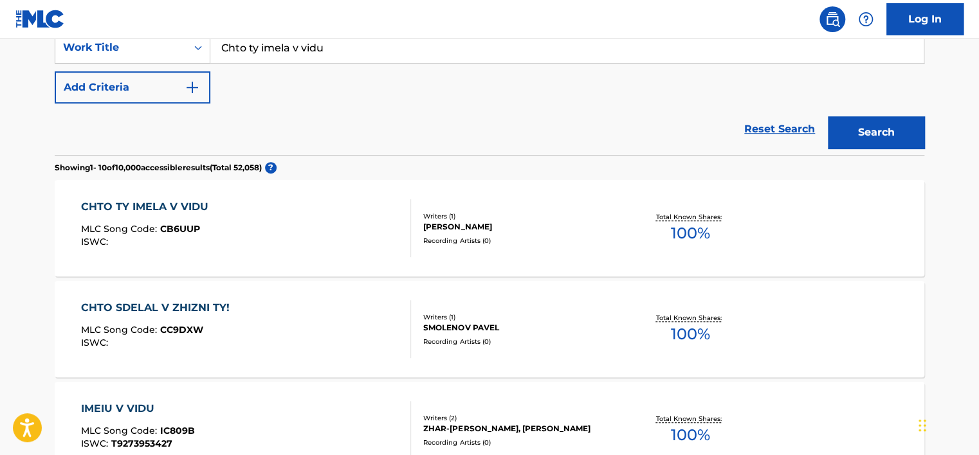
scroll to position [255, 0]
click at [294, 213] on div "CHTO TY IMELA V VIDU MLC Song Code : CB6UUP ISWC :" at bounding box center [246, 228] width 331 height 58
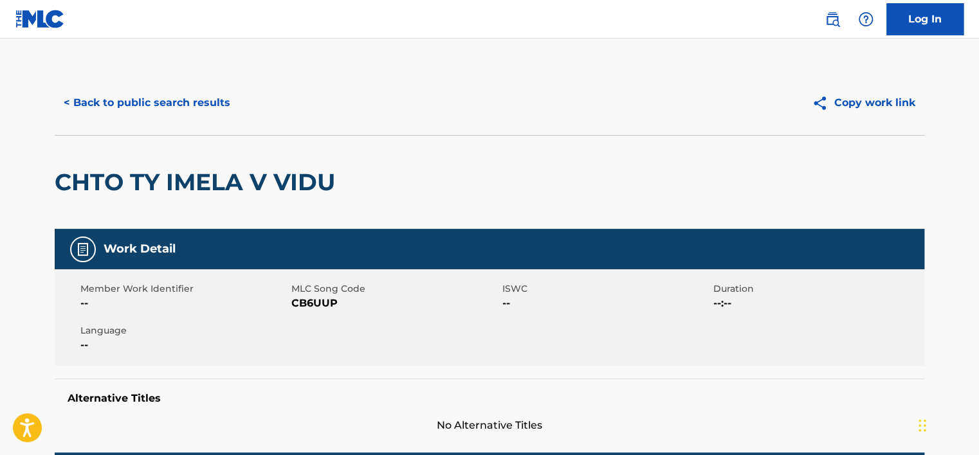
click at [199, 110] on button "< Back to public search results" at bounding box center [147, 103] width 185 height 32
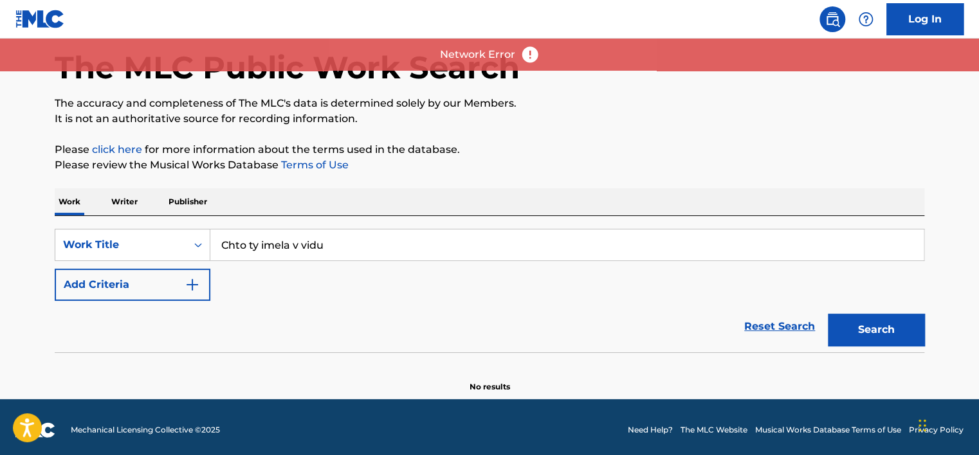
scroll to position [62, 0]
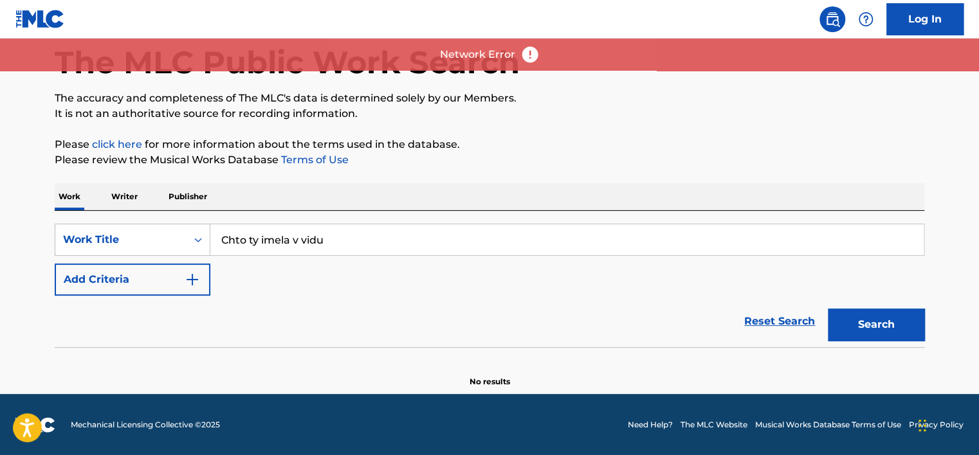
click at [859, 318] on button "Search" at bounding box center [876, 325] width 96 height 32
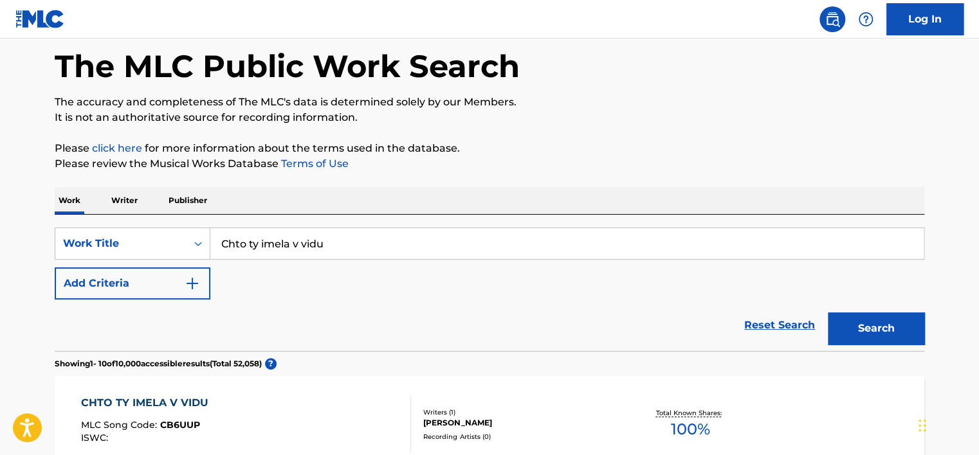
scroll to position [257, 0]
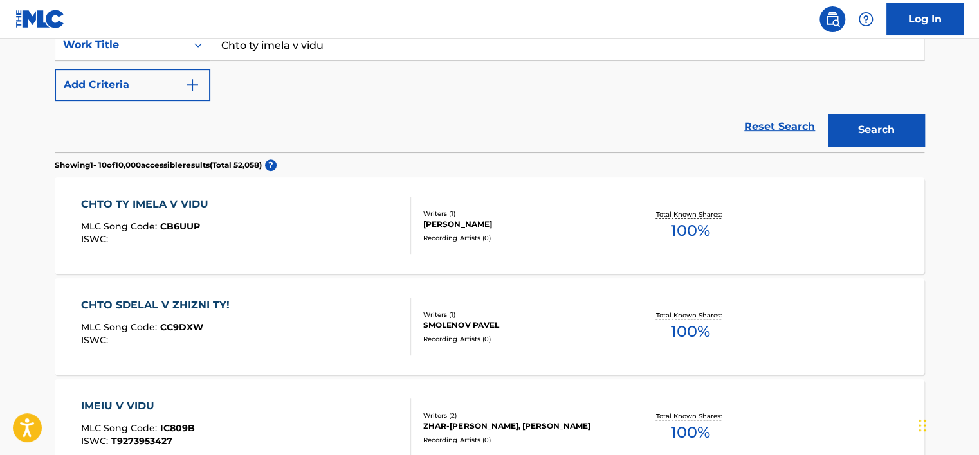
click at [258, 48] on input "Chto ty imela v vidu" at bounding box center [566, 45] width 713 height 31
click at [299, 41] on input "Chto ty imela v vidu" at bounding box center [566, 45] width 713 height 31
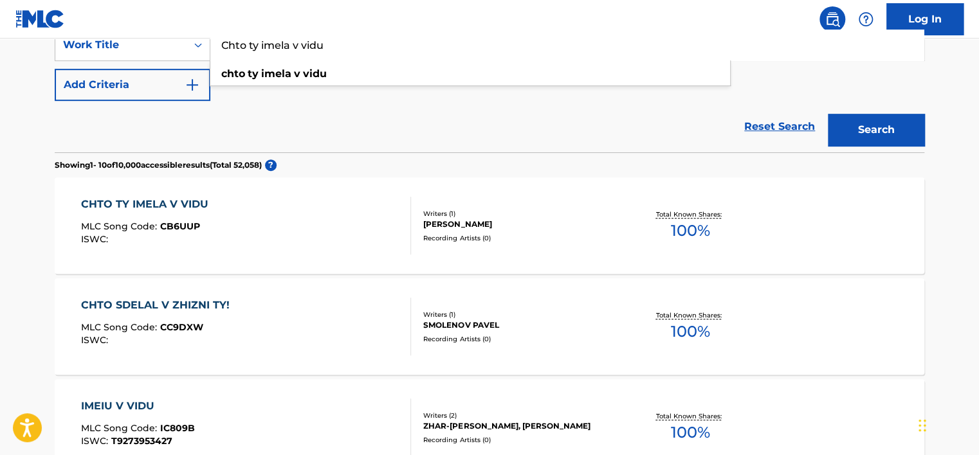
click at [299, 41] on input "Chto ty imela v vidu" at bounding box center [566, 45] width 713 height 31
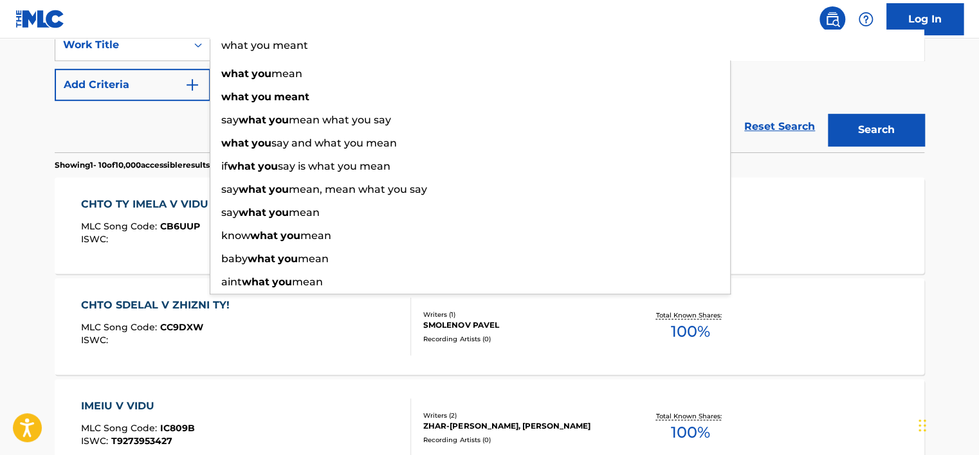
type input "what you meant"
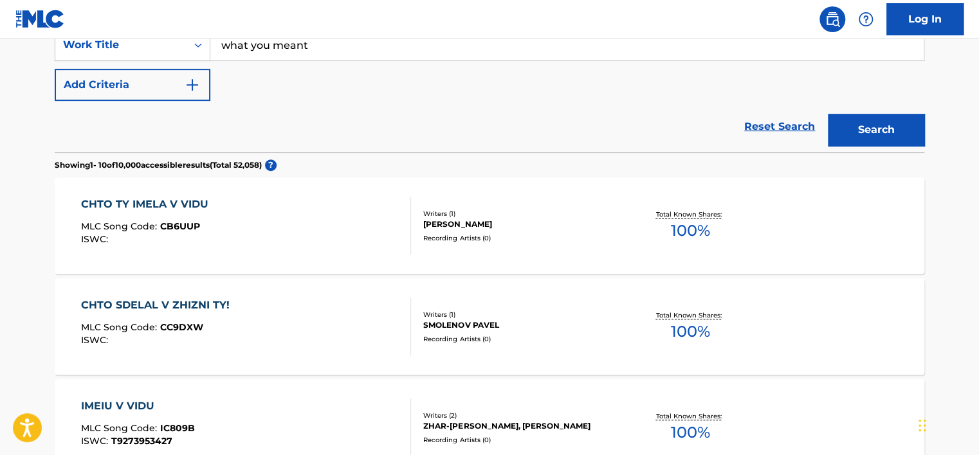
click at [59, 129] on div "Reset Search Search" at bounding box center [489, 126] width 869 height 51
click at [293, 50] on input "what you meant" at bounding box center [566, 45] width 713 height 31
click at [208, 82] on button "Add Criteria" at bounding box center [133, 85] width 156 height 32
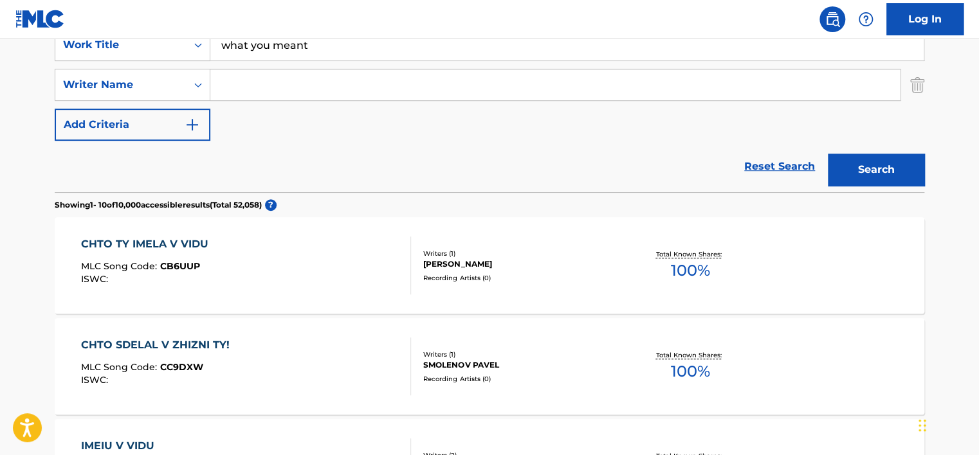
click at [265, 101] on div "SearchWithCriteriac45716bf-44ec-4598-b658-7f610cb3a0f7 Work Title what you mean…" at bounding box center [489, 85] width 869 height 112
click at [267, 95] on input "Search Form" at bounding box center [554, 84] width 689 height 31
paste input "Kortnev)"
type input "Kortnev"
click at [828, 154] on button "Search" at bounding box center [876, 170] width 96 height 32
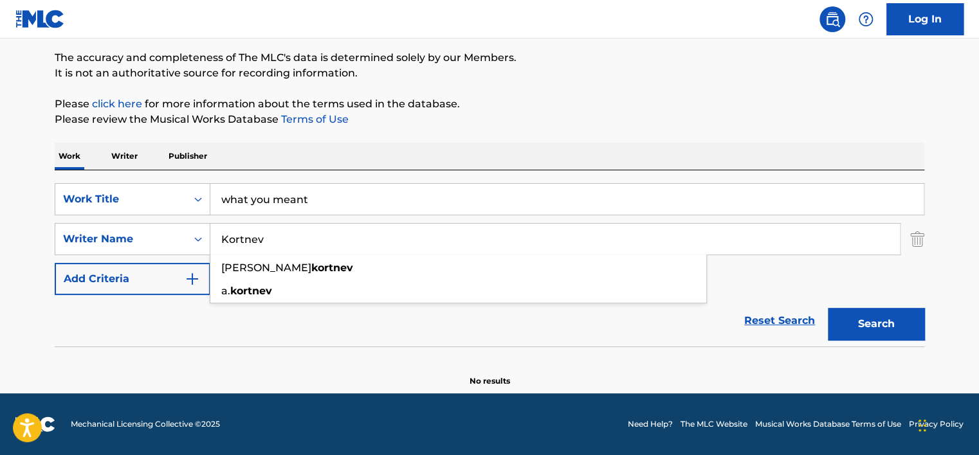
scroll to position [103, 0]
click at [468, 123] on p "Please review the Musical Works Database Terms of Use" at bounding box center [489, 119] width 869 height 15
click at [309, 198] on input "what you meant" at bounding box center [566, 199] width 713 height 31
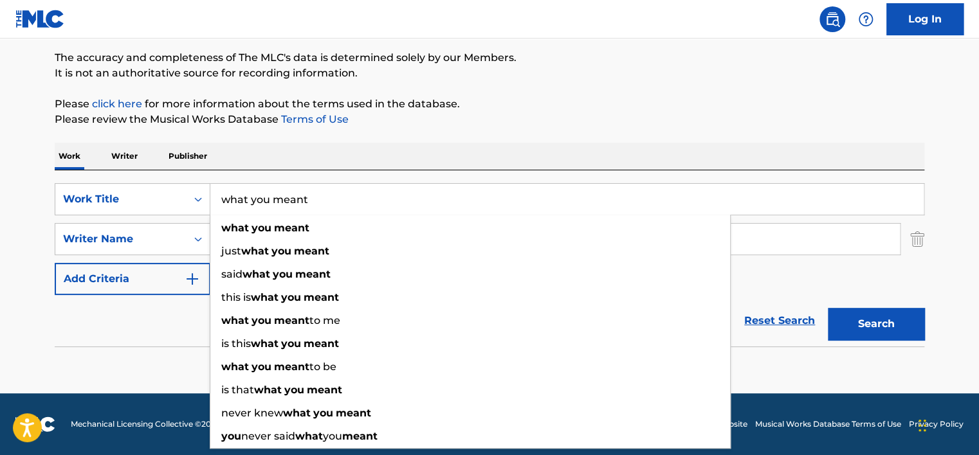
click at [309, 198] on input "what you meant" at bounding box center [566, 199] width 713 height 31
click at [378, 144] on div "Work Writer Publisher" at bounding box center [489, 156] width 869 height 27
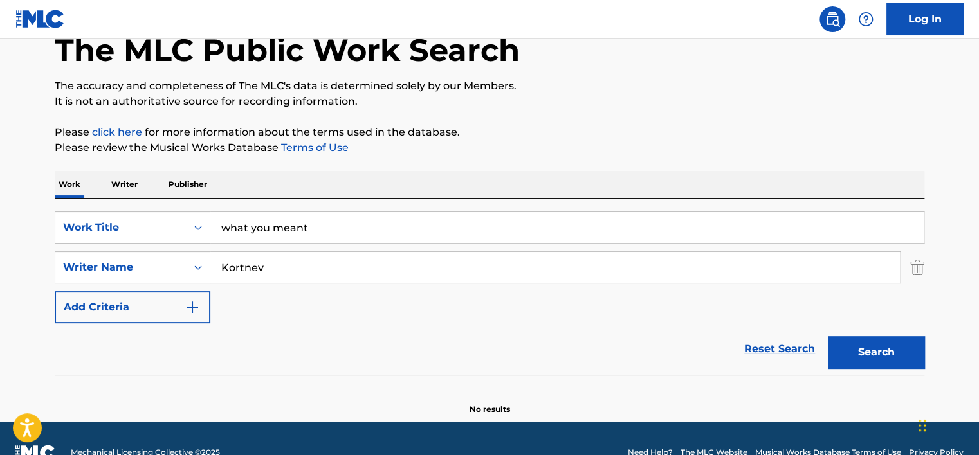
scroll to position [39, 0]
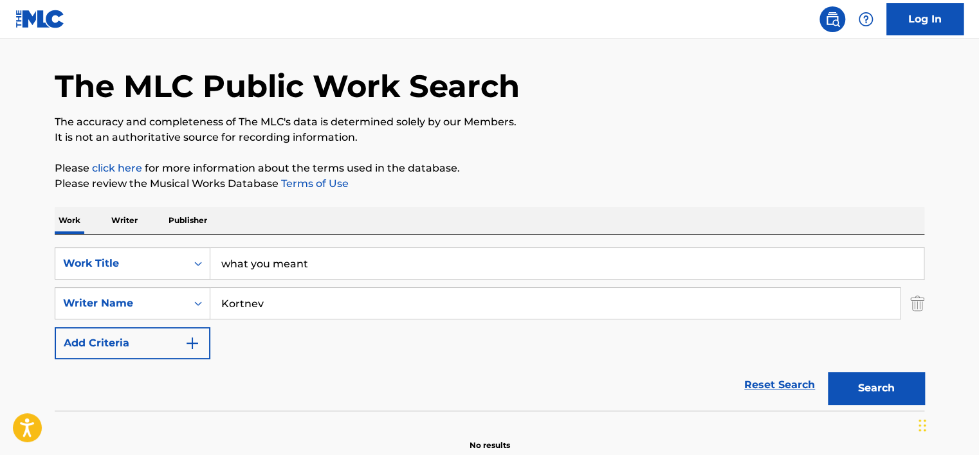
click at [276, 271] on input "what you meant" at bounding box center [566, 263] width 713 height 31
paste input "Chto ty imela v vidu"
type input "Chto ty imela v vidu"
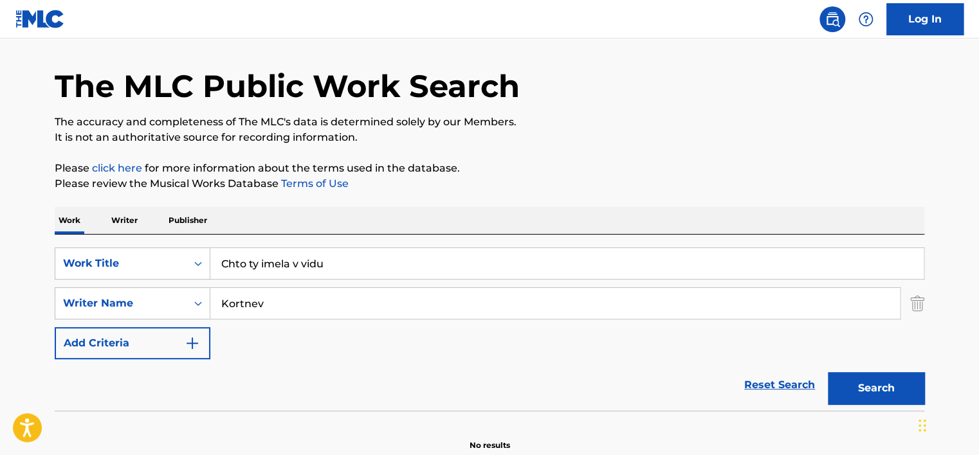
click at [376, 190] on p "Please review the Musical Works Database Terms of Use" at bounding box center [489, 183] width 869 height 15
click at [346, 303] on input "Kortnev" at bounding box center [554, 303] width 689 height 31
click at [346, 303] on input "Search Form" at bounding box center [554, 303] width 689 height 31
click at [828, 372] on button "Search" at bounding box center [876, 388] width 96 height 32
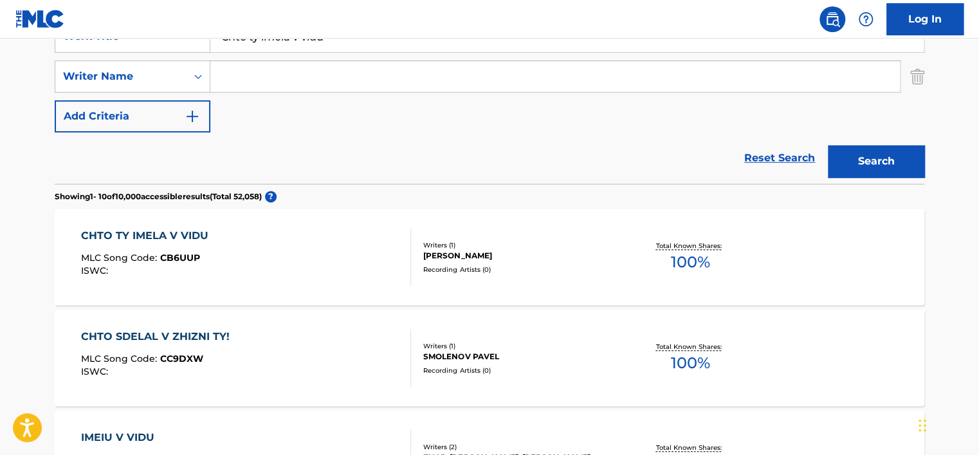
scroll to position [167, 0]
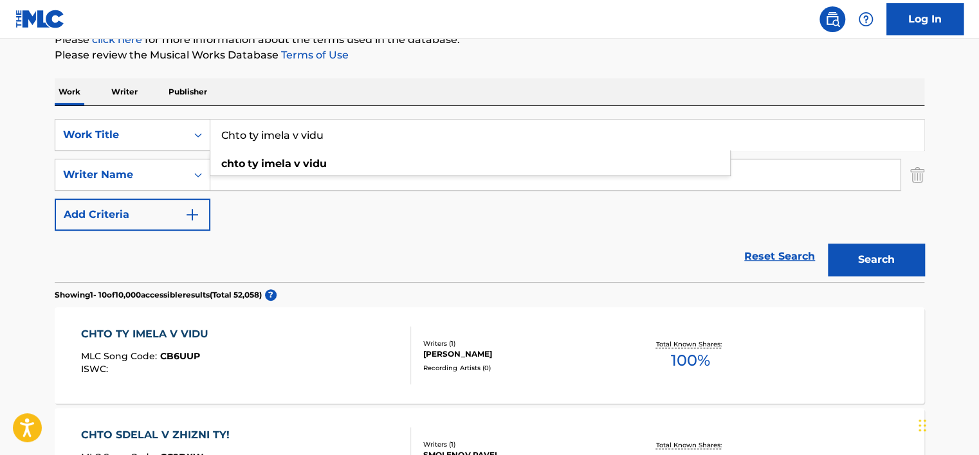
click at [274, 136] on input "Chto ty imela v vidu" at bounding box center [566, 135] width 713 height 31
paste input "Несчастный случай"
click at [622, 84] on div "Work Writer Publisher" at bounding box center [489, 91] width 869 height 27
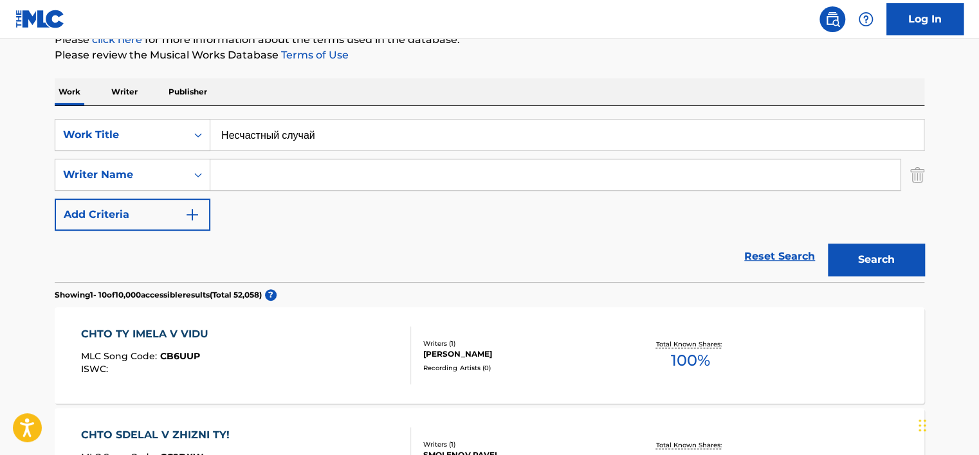
click at [858, 258] on button "Search" at bounding box center [876, 260] width 96 height 32
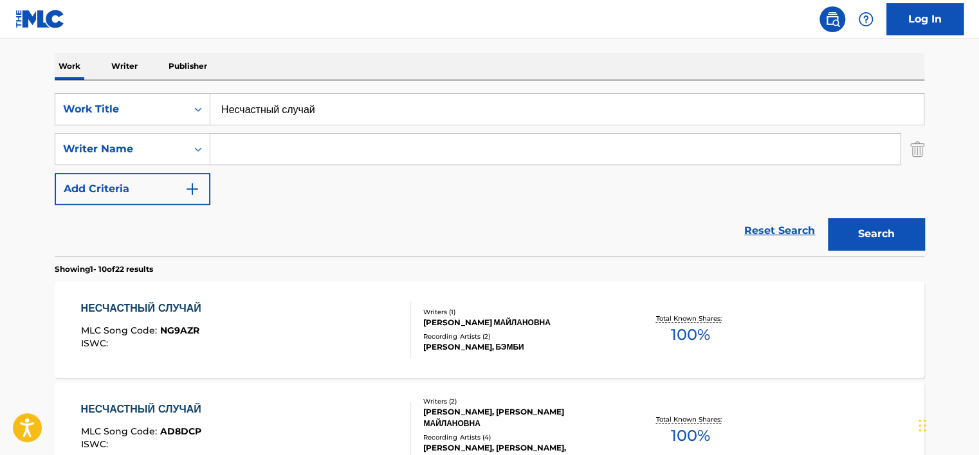
scroll to position [0, 0]
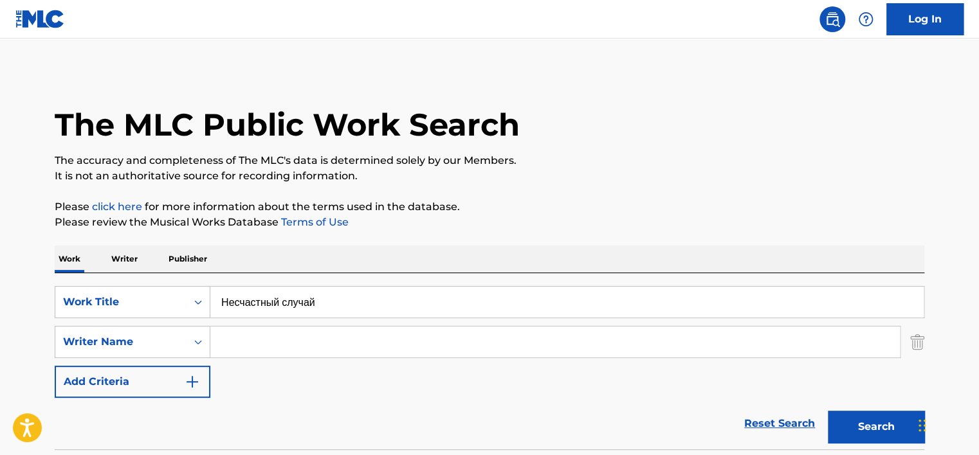
click at [296, 305] on input "Несчастный случай" at bounding box center [566, 302] width 713 height 31
paste input "Chto ty imela v vidu"
click at [544, 226] on p "Please review the Musical Works Database Terms of Use" at bounding box center [489, 222] width 869 height 15
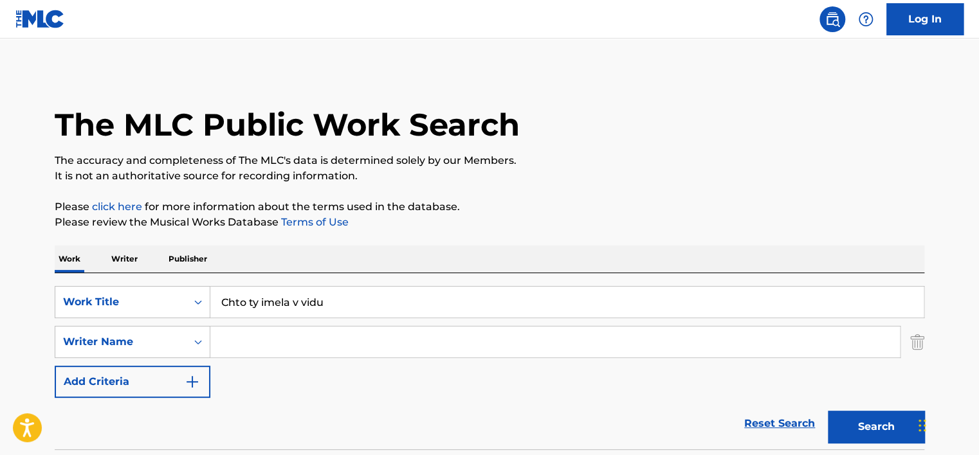
click at [854, 417] on button "Search" at bounding box center [876, 427] width 96 height 32
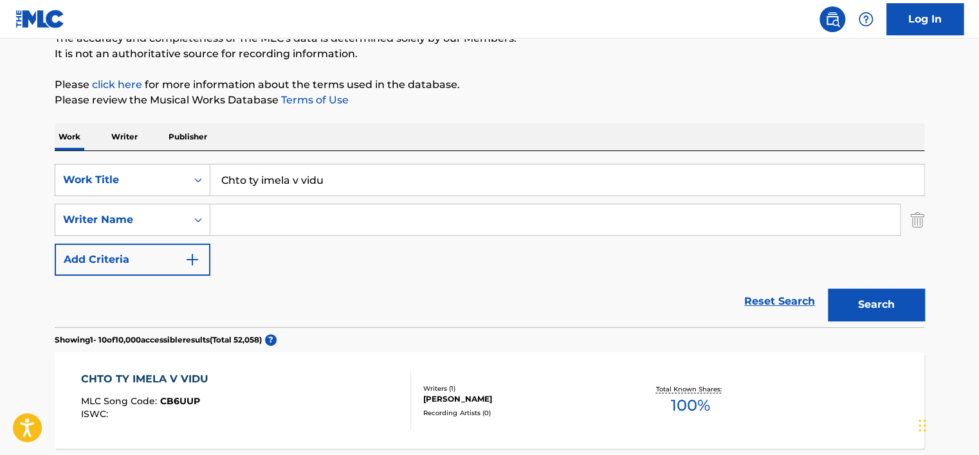
scroll to position [129, 0]
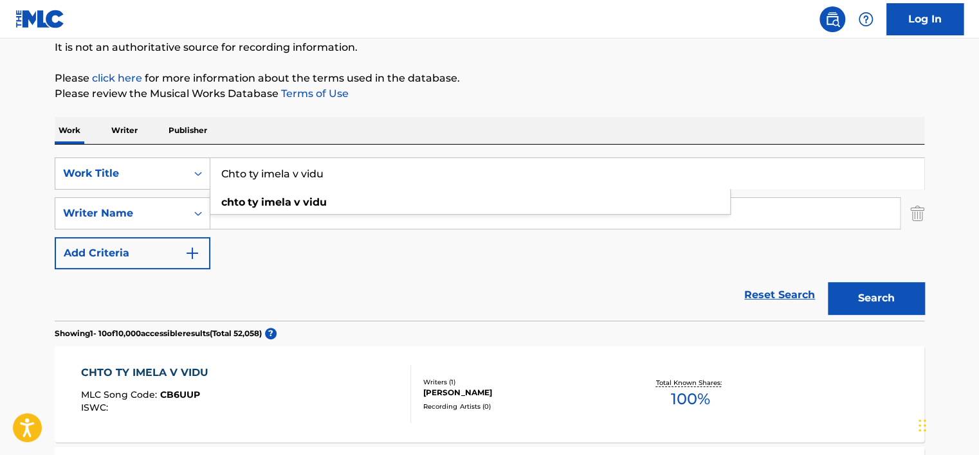
click at [300, 177] on input "Chto ty imela v vidu" at bounding box center [566, 173] width 713 height 31
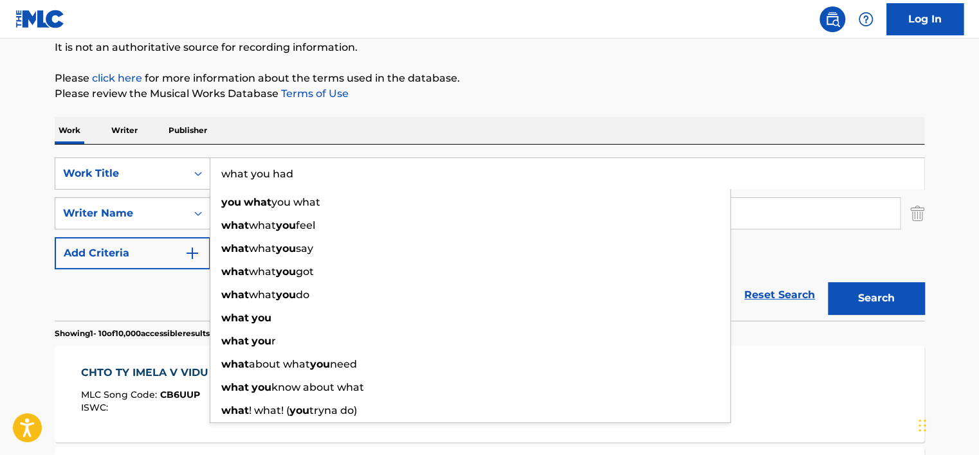
type input "what you had"
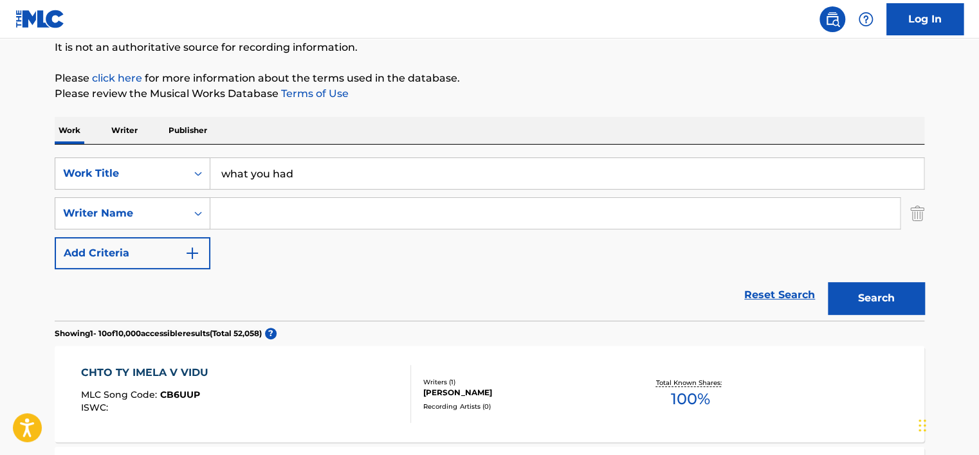
click at [264, 213] on input "Search Form" at bounding box center [554, 213] width 689 height 31
paste input "Чекрыжов"
click at [865, 298] on button "Search" at bounding box center [876, 298] width 96 height 32
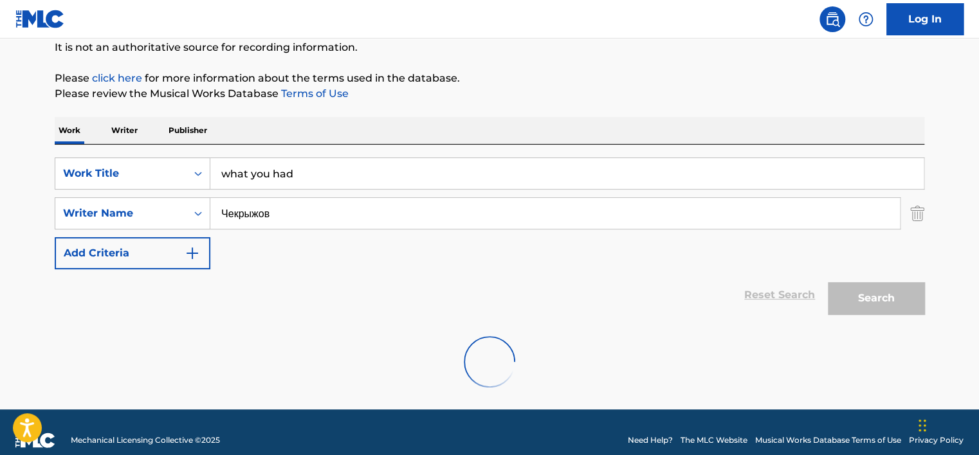
scroll to position [103, 0]
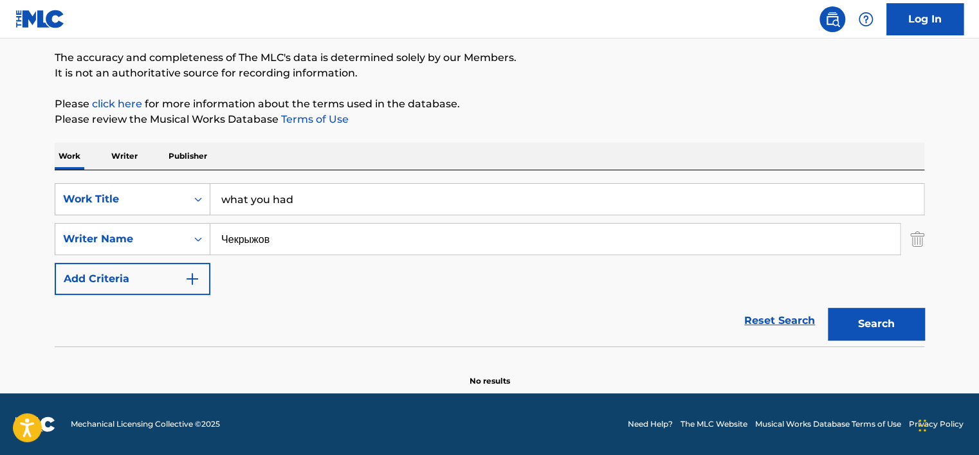
click at [275, 237] on input "Чекрыжов" at bounding box center [554, 239] width 689 height 31
paste input "Kortnev)"
type input "Kortnev"
click at [828, 308] on button "Search" at bounding box center [876, 324] width 96 height 32
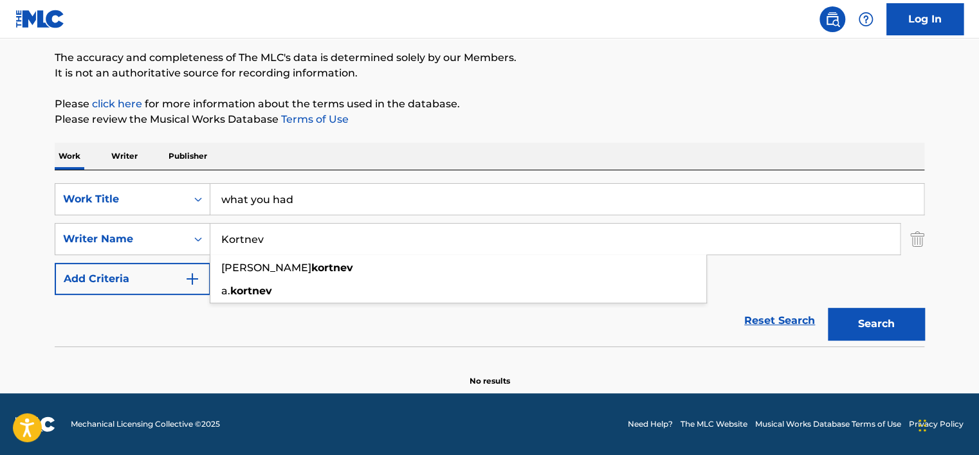
click at [390, 147] on div "Work Writer Publisher" at bounding box center [489, 156] width 869 height 27
click at [261, 203] on input "what you had" at bounding box center [566, 199] width 713 height 31
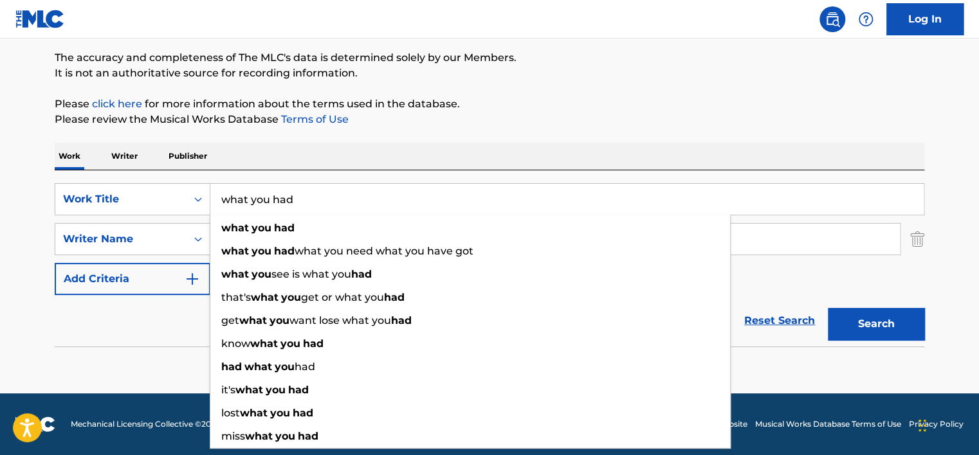
click at [261, 203] on input "what you had" at bounding box center [566, 199] width 713 height 31
paste input "Chto ty imela v vidu"
type input "Chto ty imela v vidu"
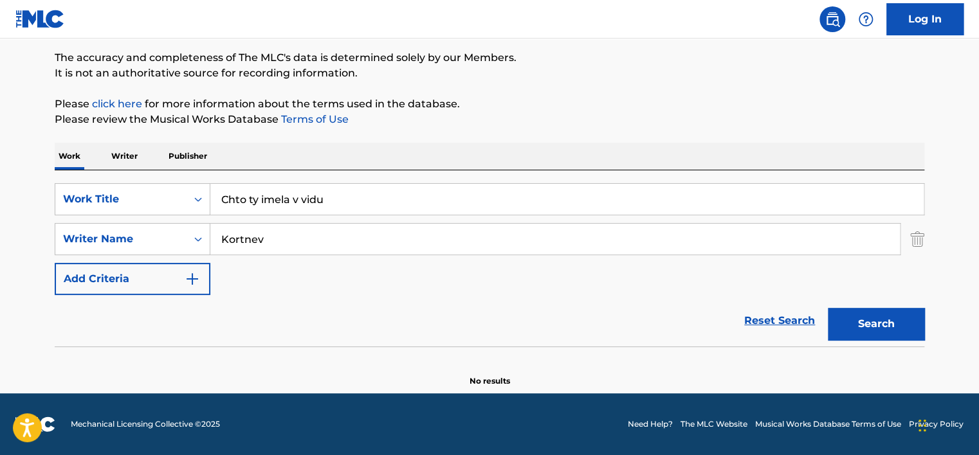
drag, startPoint x: 315, startPoint y: 148, endPoint x: 282, endPoint y: 208, distance: 68.2
click at [314, 148] on div "Work Writer Publisher" at bounding box center [489, 156] width 869 height 27
click at [278, 230] on input "Kortnev" at bounding box center [554, 239] width 689 height 31
click at [277, 230] on input "Kortnev" at bounding box center [554, 239] width 689 height 31
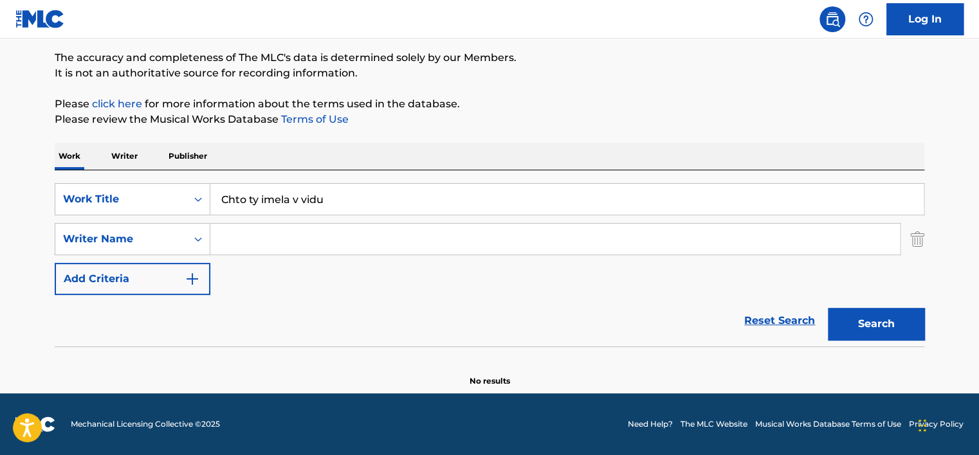
click at [828, 308] on button "Search" at bounding box center [876, 324] width 96 height 32
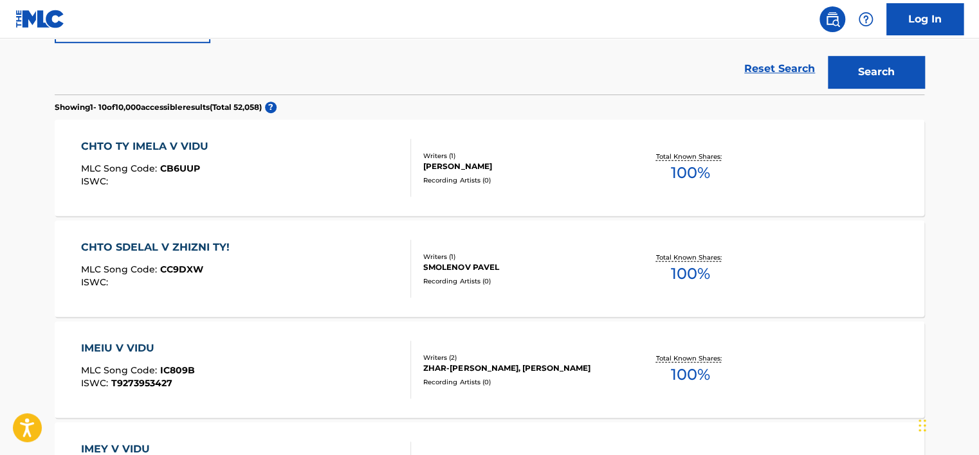
scroll to position [360, 0]
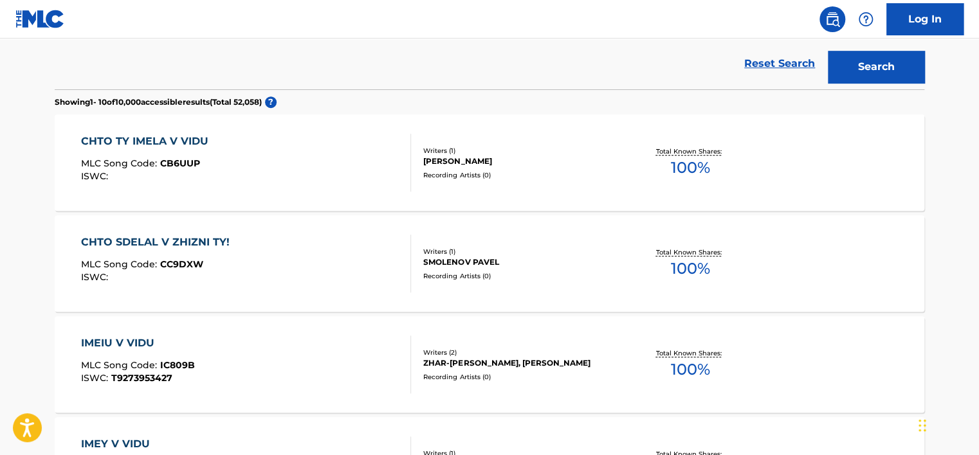
click at [296, 135] on div "CHTO TY IMELA V VIDU MLC Song Code : CB6UUP ISWC :" at bounding box center [246, 163] width 331 height 58
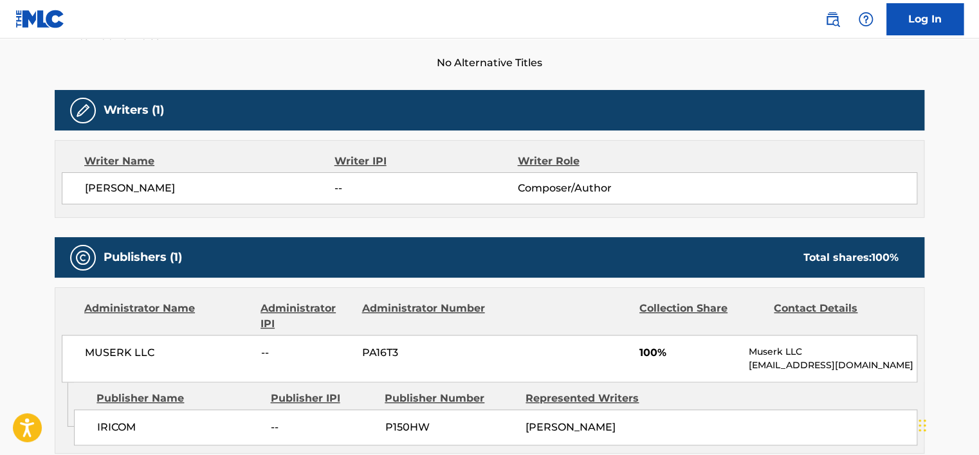
scroll to position [386, 0]
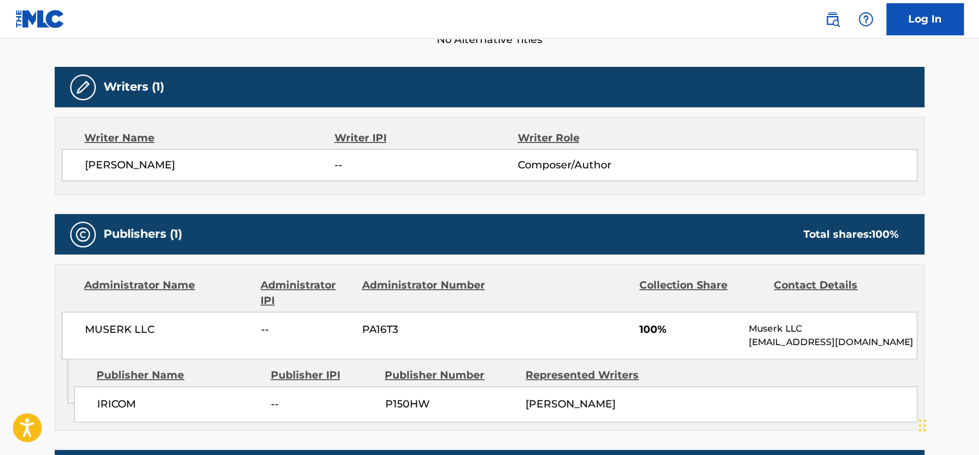
click at [179, 167] on span "[PERSON_NAME]" at bounding box center [209, 165] width 249 height 15
copy div "[PERSON_NAME]"
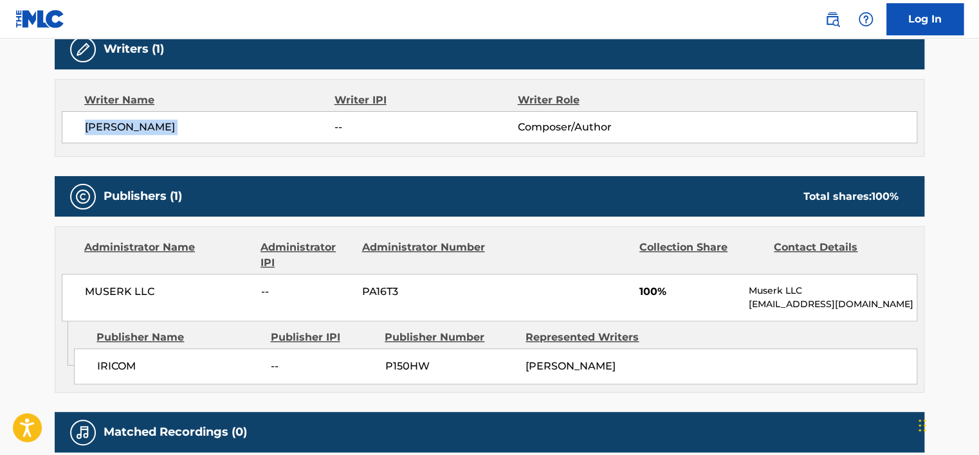
scroll to position [542, 0]
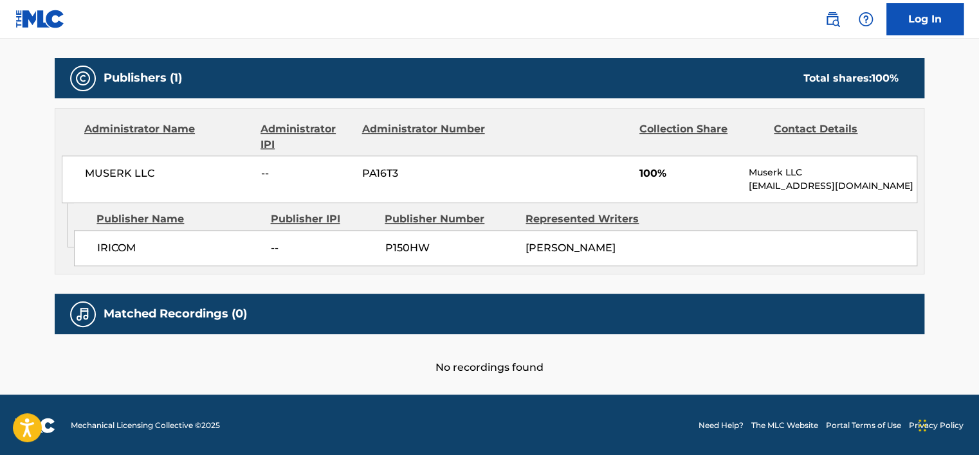
click at [127, 179] on span "MUSERK LLC" at bounding box center [168, 173] width 167 height 15
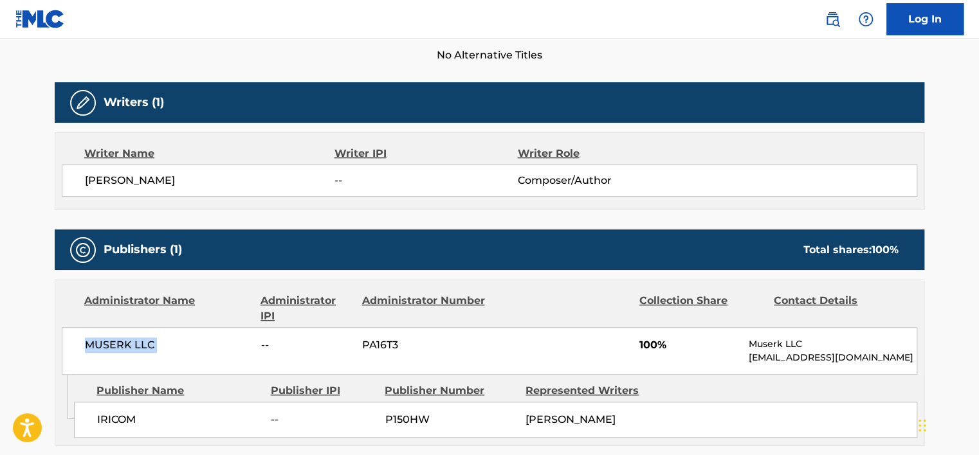
scroll to position [156, 0]
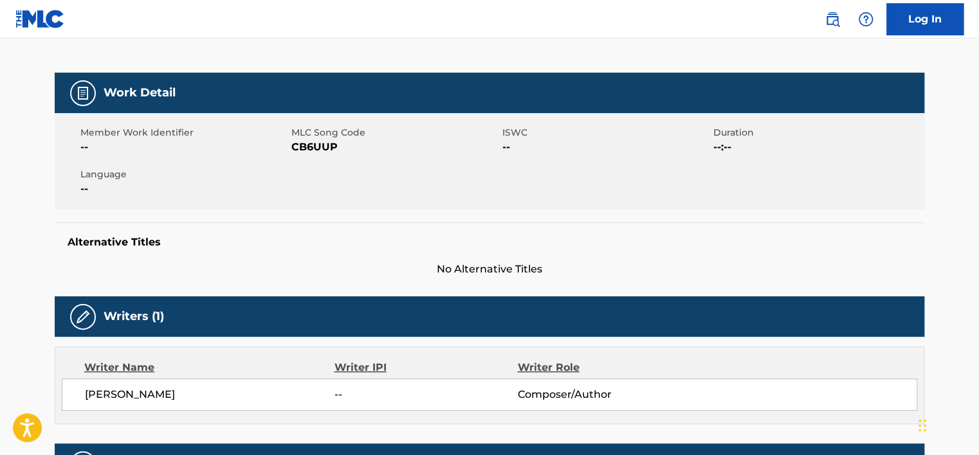
click at [314, 164] on div "Member Work Identifier -- MLC Song Code CB6UUP ISWC -- Duration --:-- Language …" at bounding box center [489, 161] width 869 height 96
click at [314, 153] on span "CB6UUP" at bounding box center [395, 147] width 208 height 15
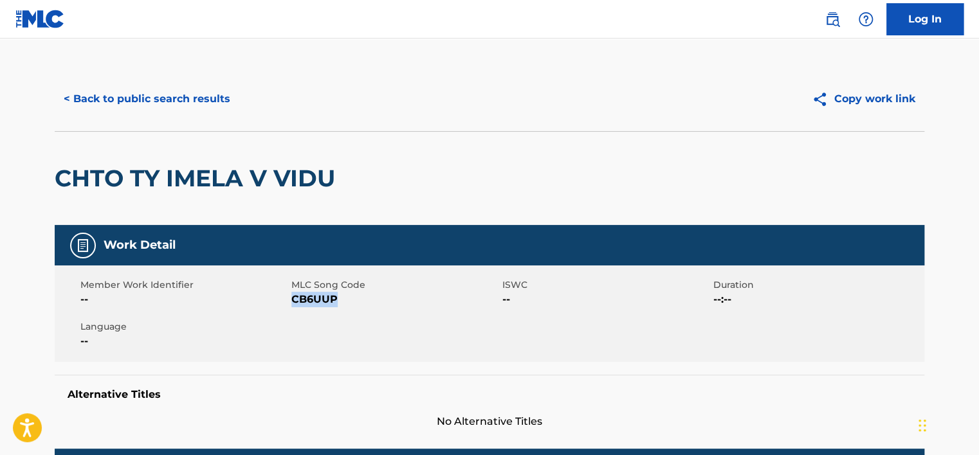
scroll to position [0, 0]
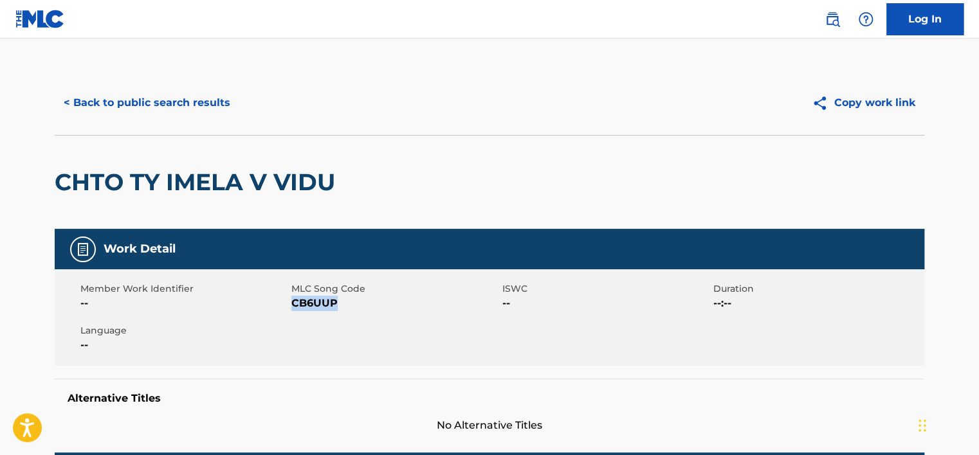
click at [192, 105] on button "< Back to public search results" at bounding box center [147, 103] width 185 height 32
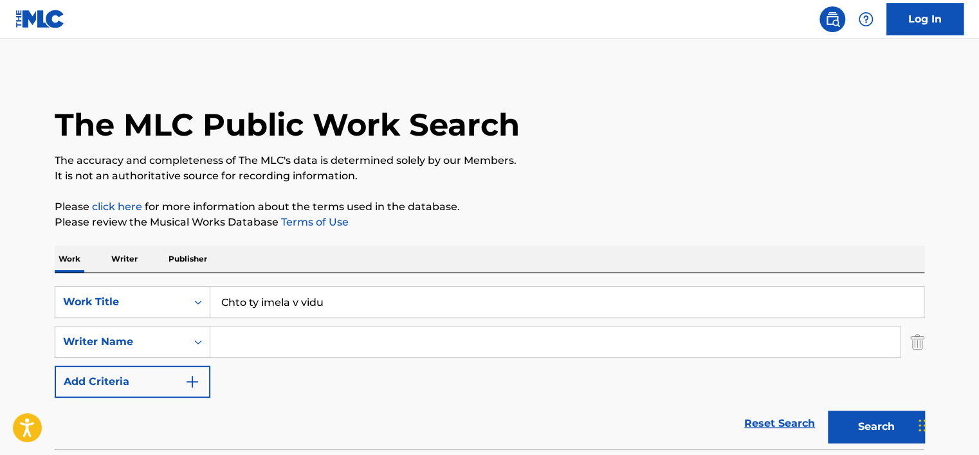
click at [316, 305] on input "Chto ty imela v vidu" at bounding box center [566, 302] width 713 height 31
drag, startPoint x: 316, startPoint y: 305, endPoint x: 346, endPoint y: 285, distance: 36.6
click at [316, 305] on input "Chto ty imela v vidu" at bounding box center [566, 302] width 713 height 31
paste input "Gribochki"
type input "Gribochki"
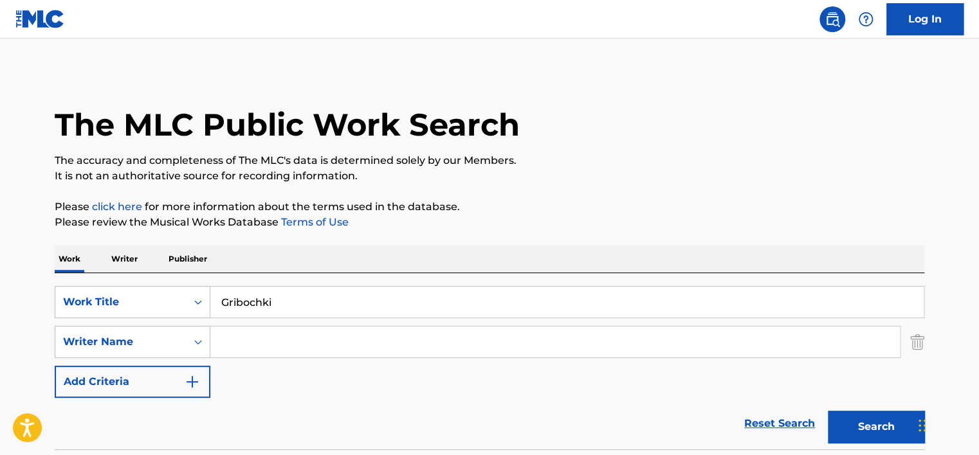
click at [490, 199] on p "Please click here for more information about the terms used in the database." at bounding box center [489, 206] width 869 height 15
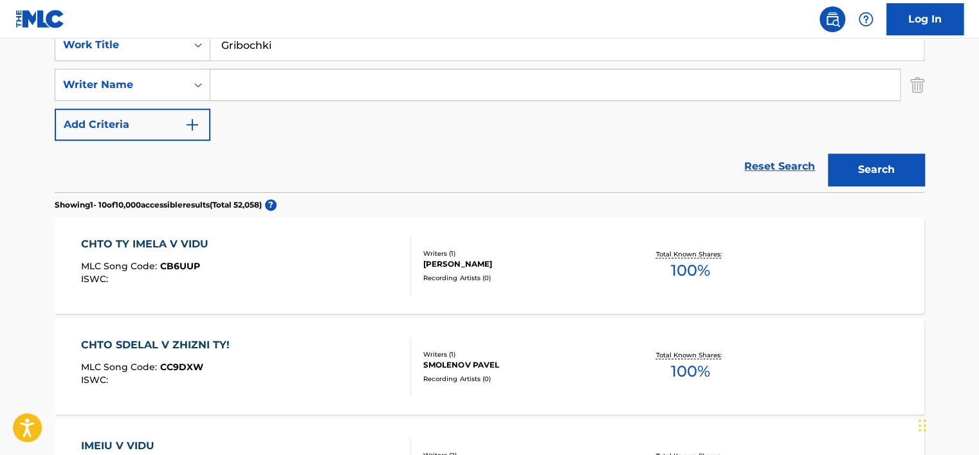
click at [867, 188] on div "Search" at bounding box center [872, 166] width 103 height 51
click at [865, 179] on button "Search" at bounding box center [876, 170] width 96 height 32
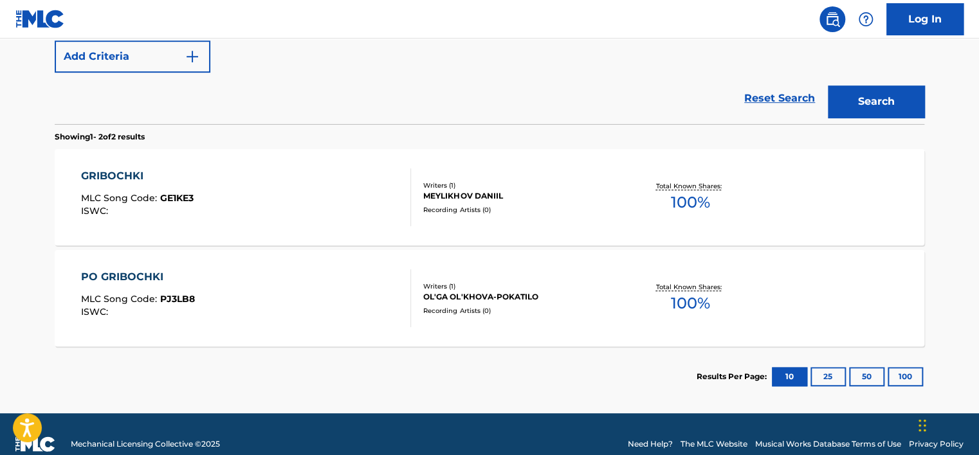
scroll to position [345, 0]
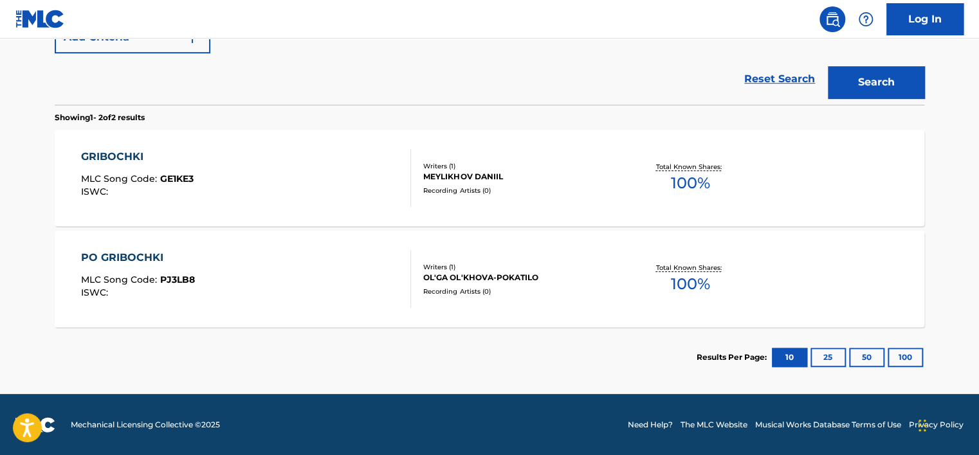
click at [256, 171] on div "GRIBOCHKI MLC Song Code : GE1KE3 ISWC :" at bounding box center [246, 178] width 331 height 58
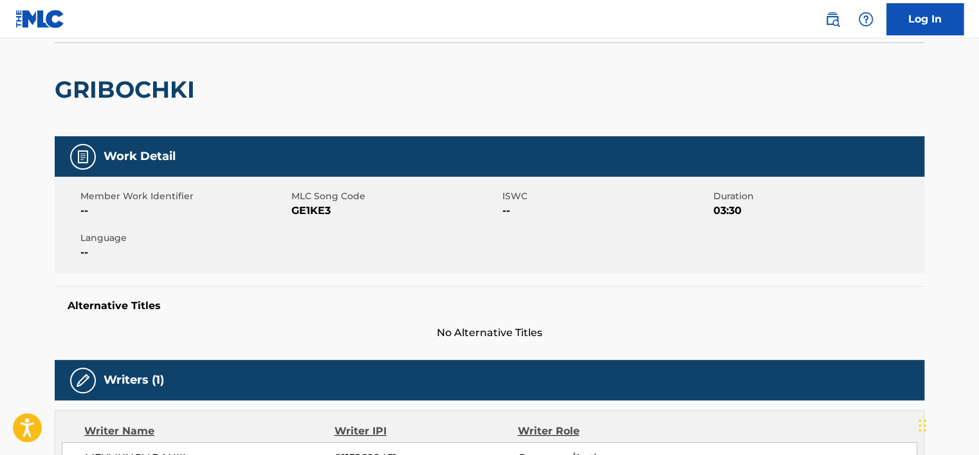
scroll to position [450, 0]
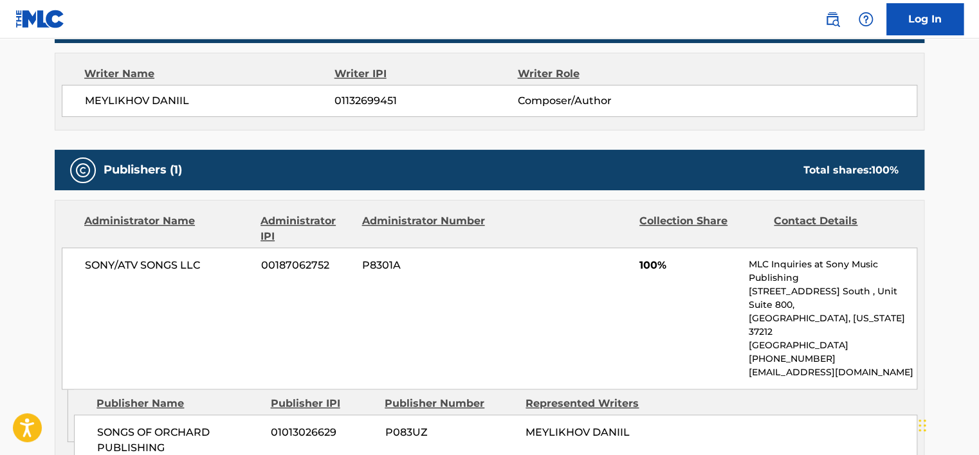
click at [348, 98] on span "01132699451" at bounding box center [425, 100] width 183 height 15
click at [172, 109] on div "[PERSON_NAME] 01132699451 Composer/Author" at bounding box center [489, 101] width 855 height 32
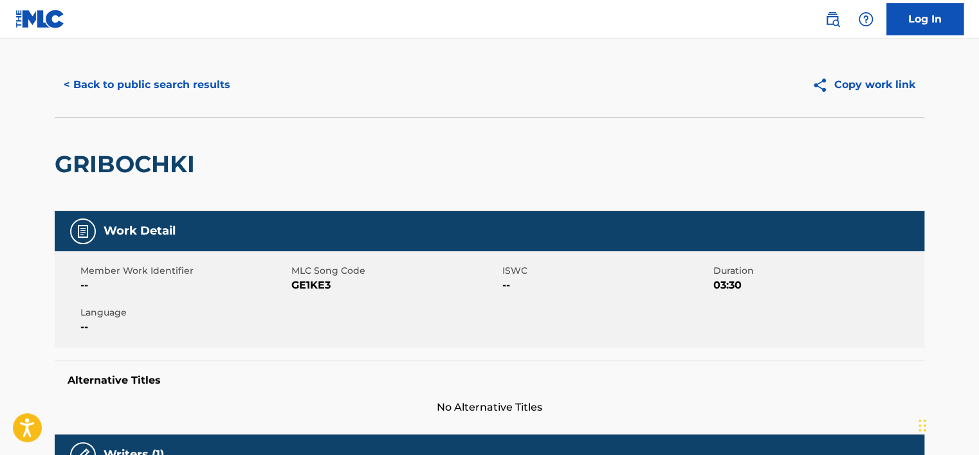
scroll to position [0, 0]
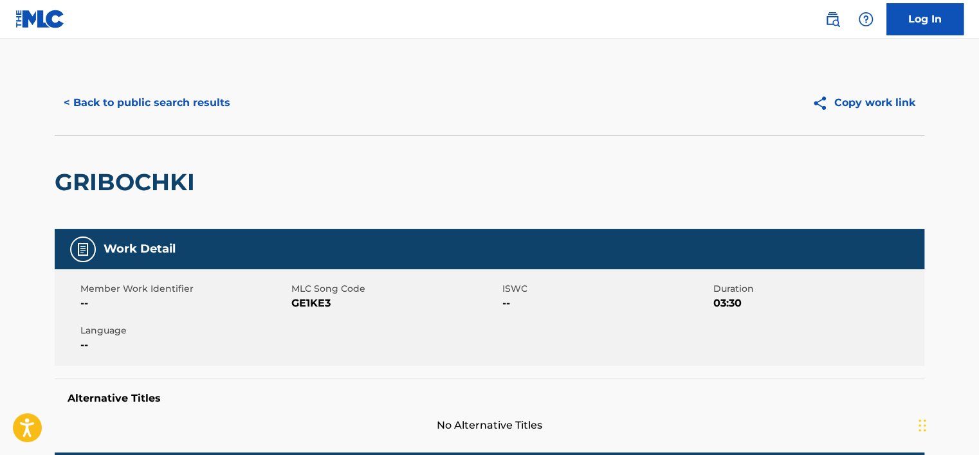
click at [195, 119] on div "< Back to public search results Copy work link" at bounding box center [489, 103] width 869 height 64
click at [218, 109] on button "< Back to public search results" at bounding box center [147, 103] width 185 height 32
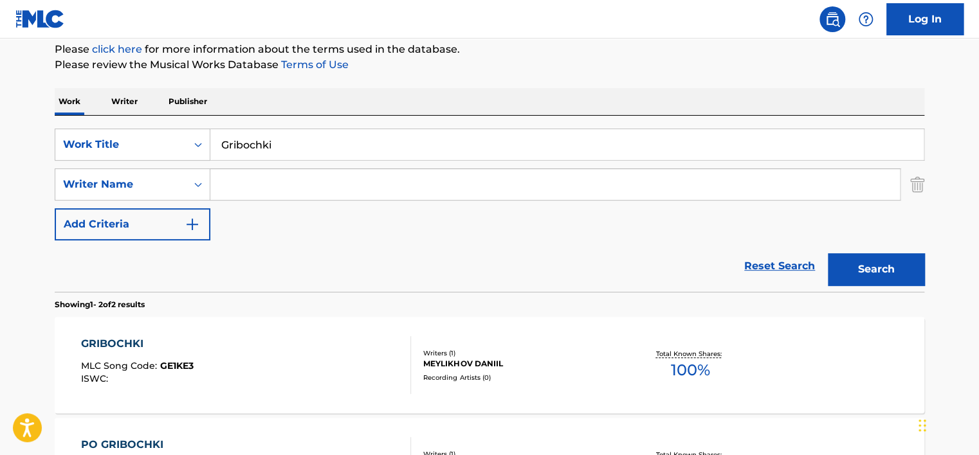
scroll to position [143, 0]
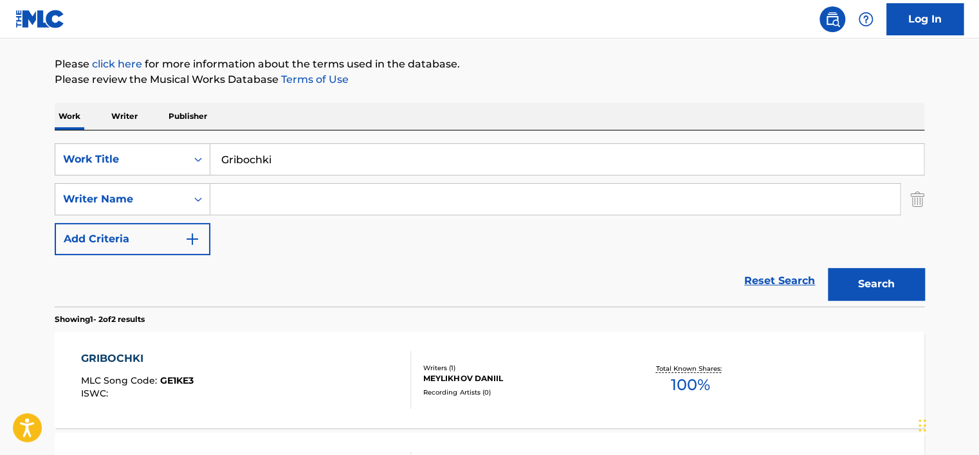
click at [274, 132] on div "SearchWithCriteriac45716bf-44ec-4598-b658-7f610cb3a0f7 Work Title Gribochki Sea…" at bounding box center [489, 219] width 869 height 176
drag, startPoint x: 274, startPoint y: 132, endPoint x: 283, endPoint y: 147, distance: 16.8
click at [283, 147] on input "Gribochki" at bounding box center [566, 159] width 713 height 31
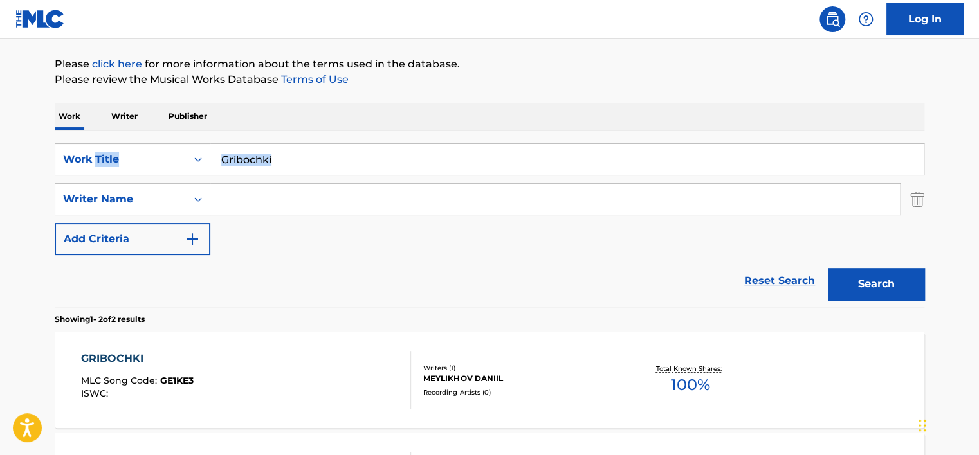
click at [284, 151] on input "Gribochki" at bounding box center [566, 159] width 713 height 31
paste input "Всем девчонкам нужен"
click at [862, 287] on button "Search" at bounding box center [876, 284] width 96 height 32
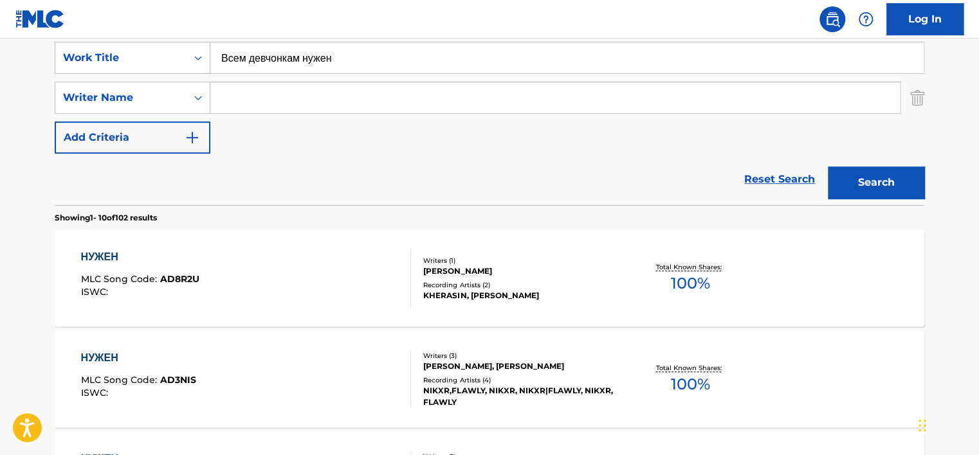
scroll to position [207, 0]
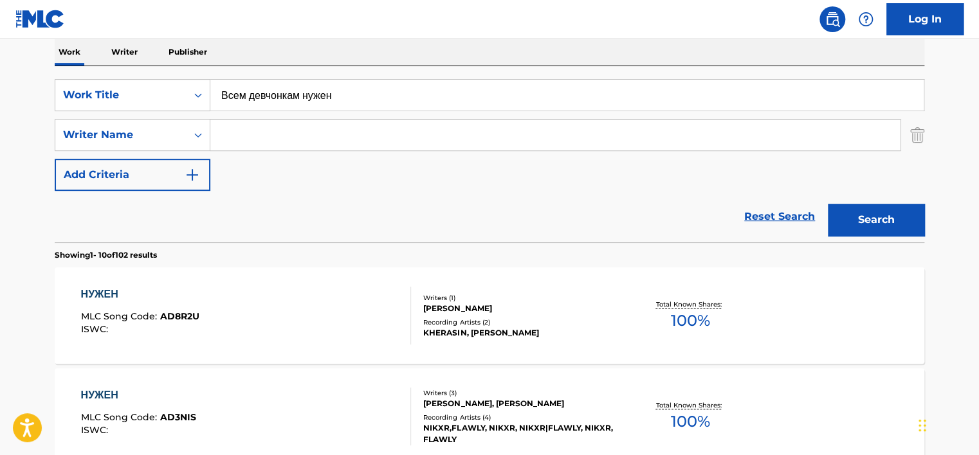
click at [267, 103] on input "Всем девчонкам нужен" at bounding box center [566, 95] width 713 height 31
paste input "Vsem devchonkam nuzhen"
click at [844, 223] on button "Search" at bounding box center [876, 220] width 96 height 32
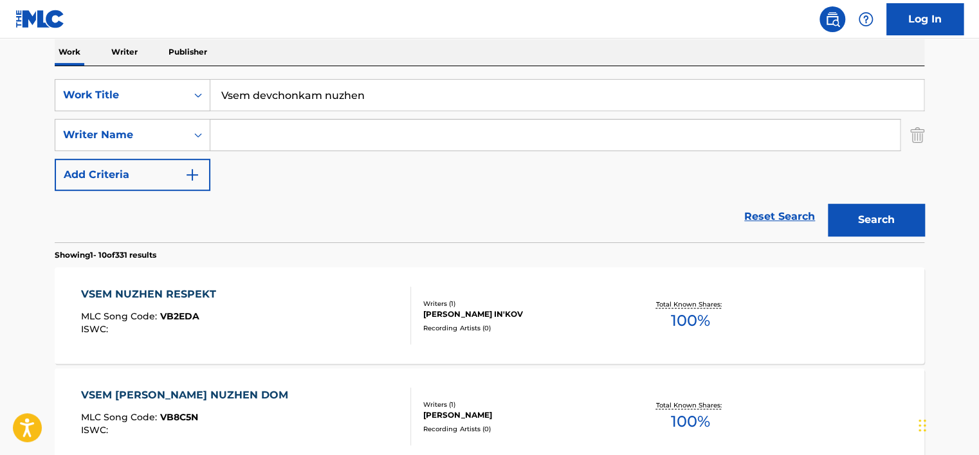
click at [336, 97] on input "Vsem devchonkam nuzhen" at bounding box center [566, 95] width 713 height 31
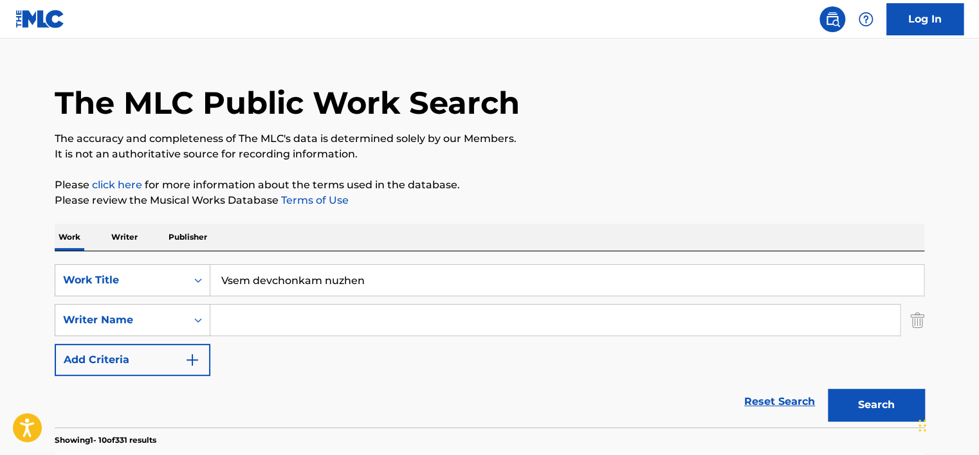
scroll to position [0, 0]
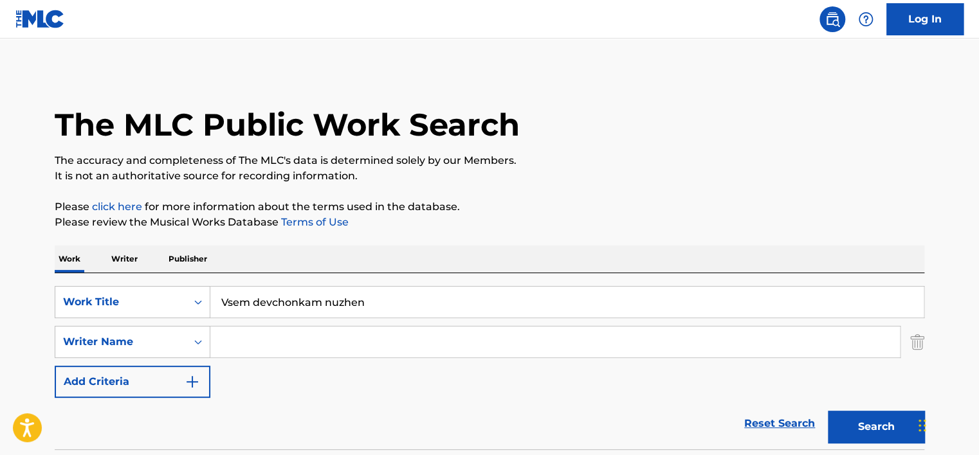
click at [284, 301] on input "Vsem devchonkam nuzhen" at bounding box center [566, 302] width 713 height 31
type input "Vsem nuzhen"
click at [828, 411] on button "Search" at bounding box center [876, 427] width 96 height 32
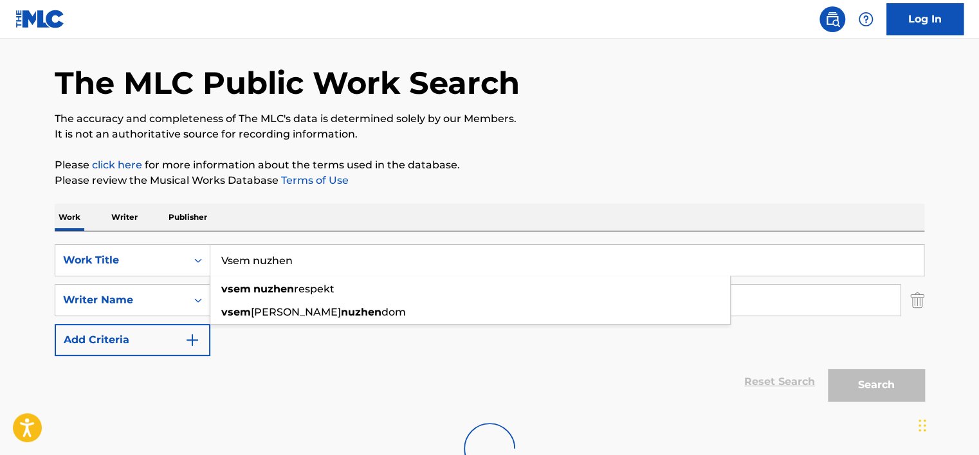
scroll to position [144, 0]
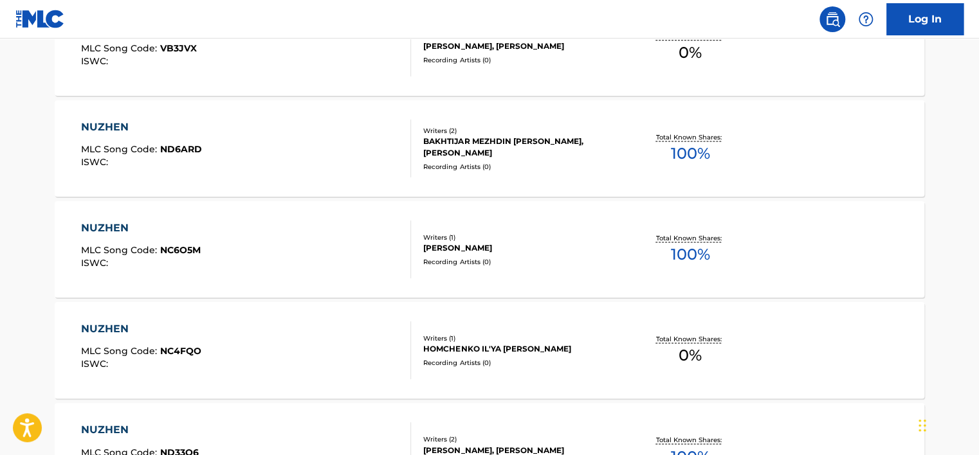
scroll to position [787, 0]
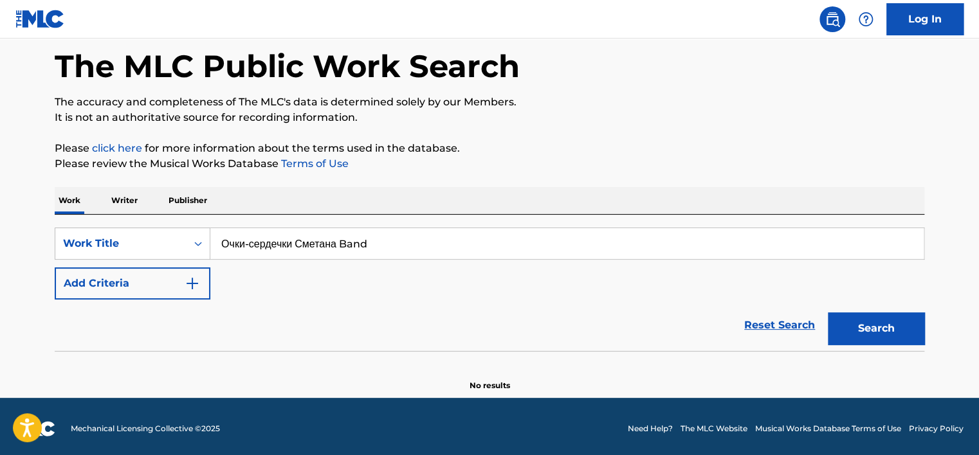
scroll to position [62, 0]
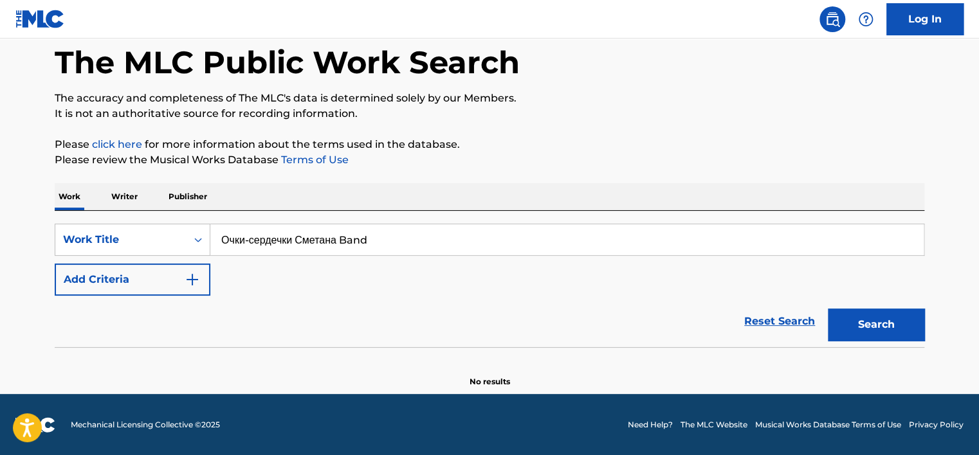
drag, startPoint x: 342, startPoint y: 244, endPoint x: 615, endPoint y: 253, distance: 272.8
click at [615, 253] on input "Очки-сердечки Сметана Band" at bounding box center [566, 239] width 713 height 31
click at [828, 309] on button "Search" at bounding box center [876, 325] width 96 height 32
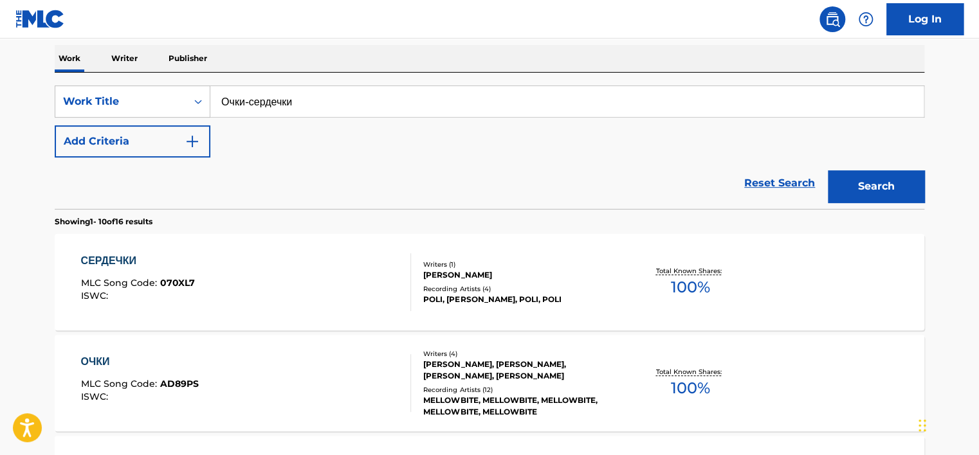
scroll to position [255, 0]
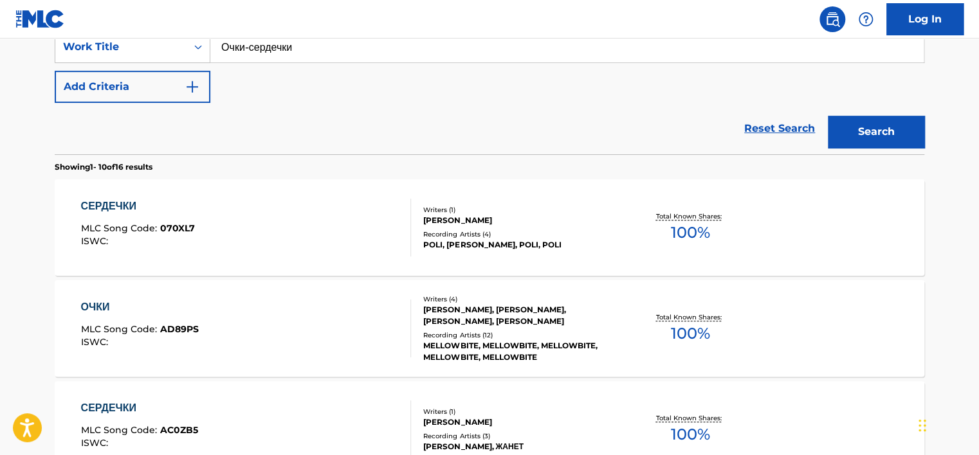
click at [251, 42] on input "Очки-сердечки" at bounding box center [566, 47] width 713 height 31
click at [257, 50] on input "Очки-сердечки" at bounding box center [566, 47] width 713 height 31
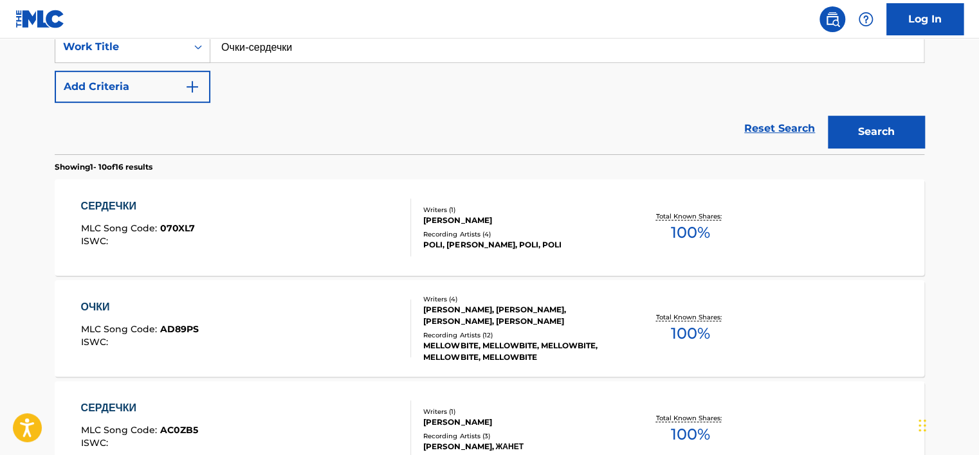
click at [250, 46] on input "Очки-сердечки" at bounding box center [566, 47] width 713 height 31
click at [828, 116] on button "Search" at bounding box center [876, 132] width 96 height 32
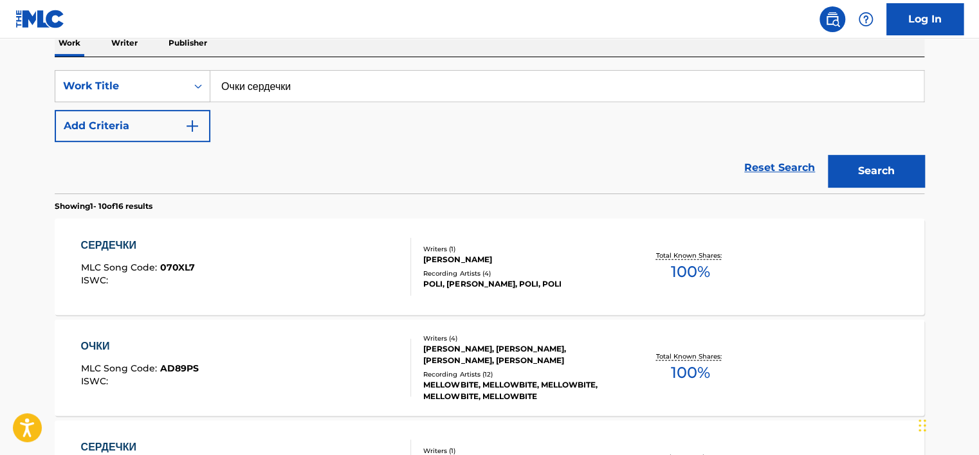
scroll to position [62, 0]
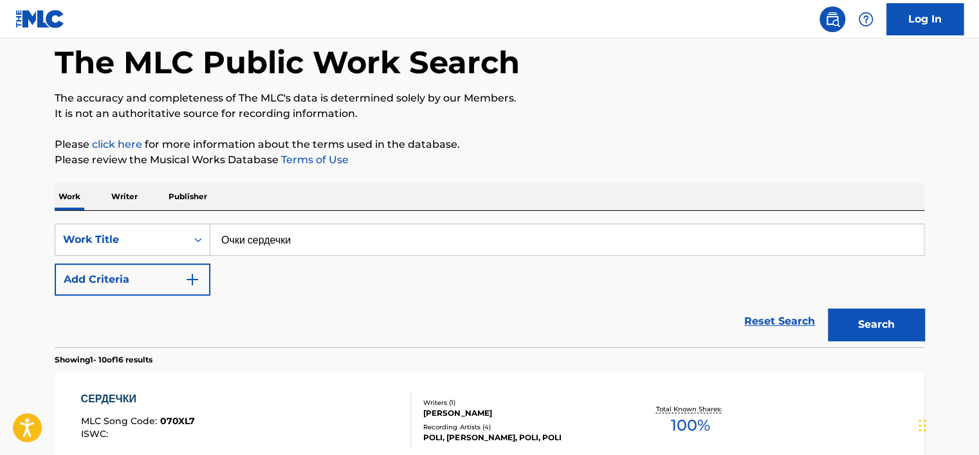
click at [284, 234] on input "Очки сердечки" at bounding box center [566, 239] width 713 height 31
paste input "Ochki-serdechki"
click at [640, 142] on p "Please click here for more information about the terms used in the database." at bounding box center [489, 144] width 869 height 15
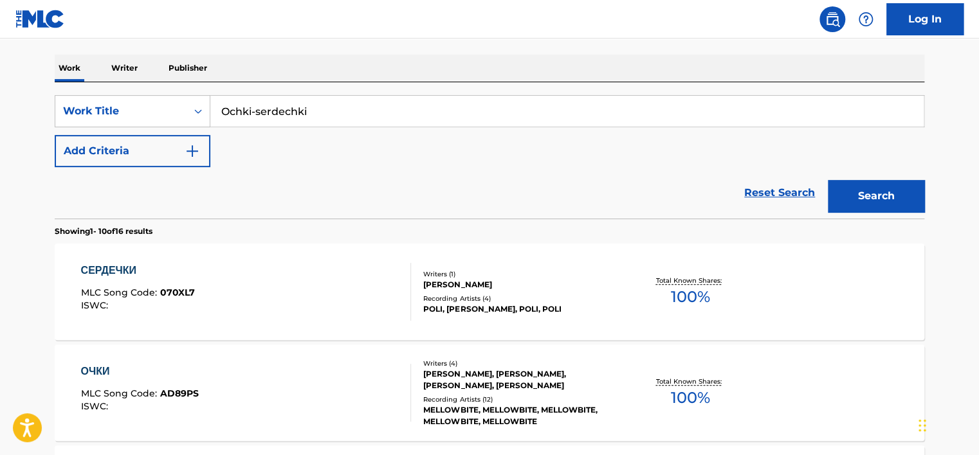
click at [860, 199] on button "Search" at bounding box center [876, 196] width 96 height 32
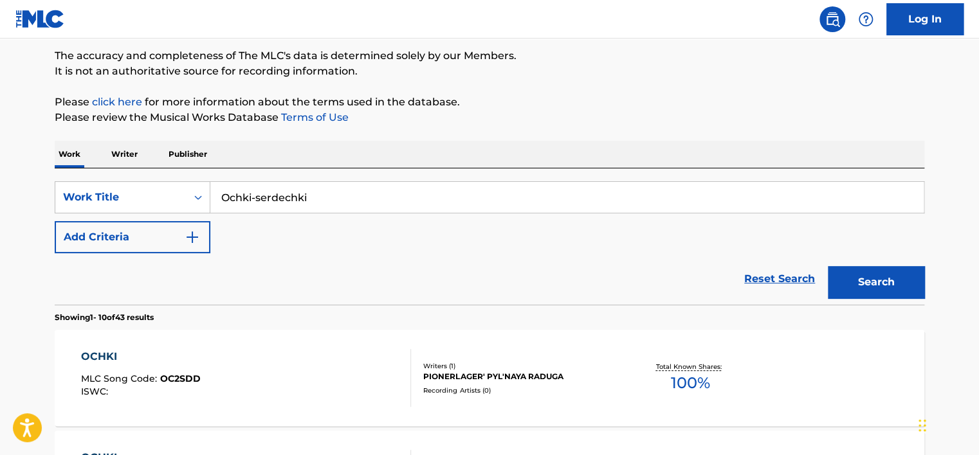
scroll to position [191, 0]
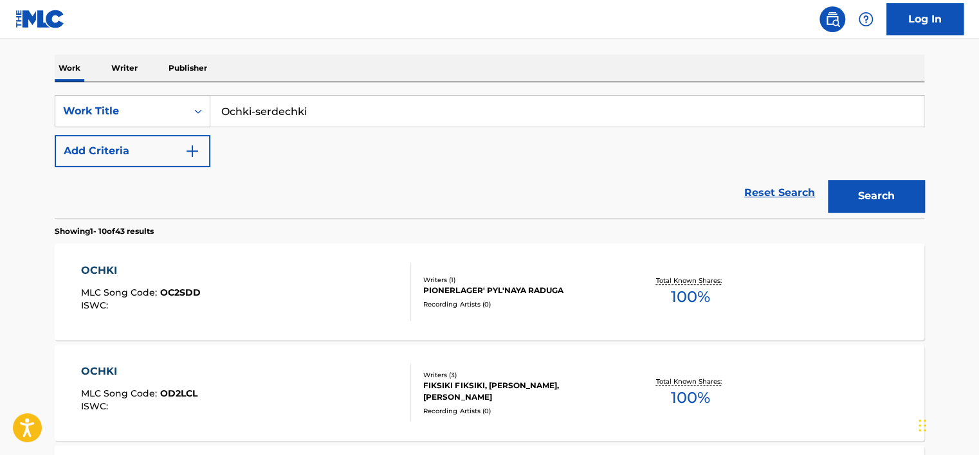
click at [253, 111] on input "Ochki-serdechki" at bounding box center [566, 111] width 713 height 31
click at [828, 180] on button "Search" at bounding box center [876, 196] width 96 height 32
click at [255, 100] on input "Ochki serdechki" at bounding box center [566, 111] width 713 height 31
paste input "табачка"
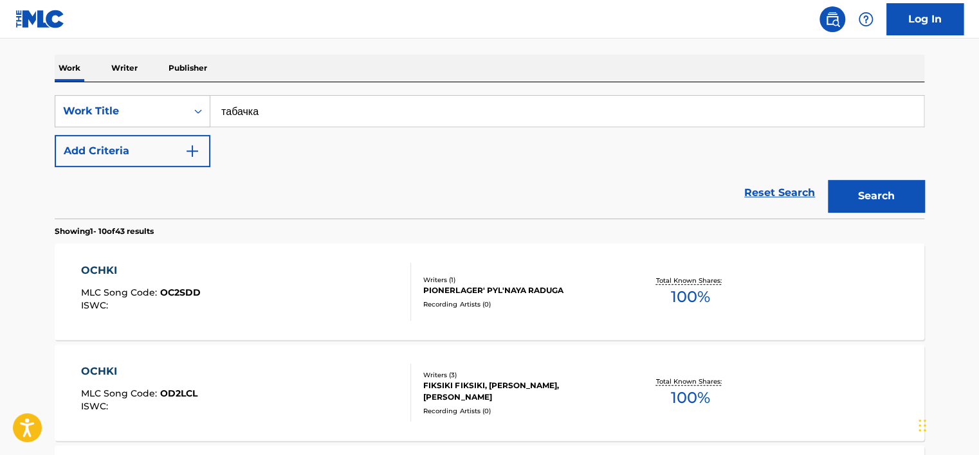
click at [869, 191] on button "Search" at bounding box center [876, 196] width 96 height 32
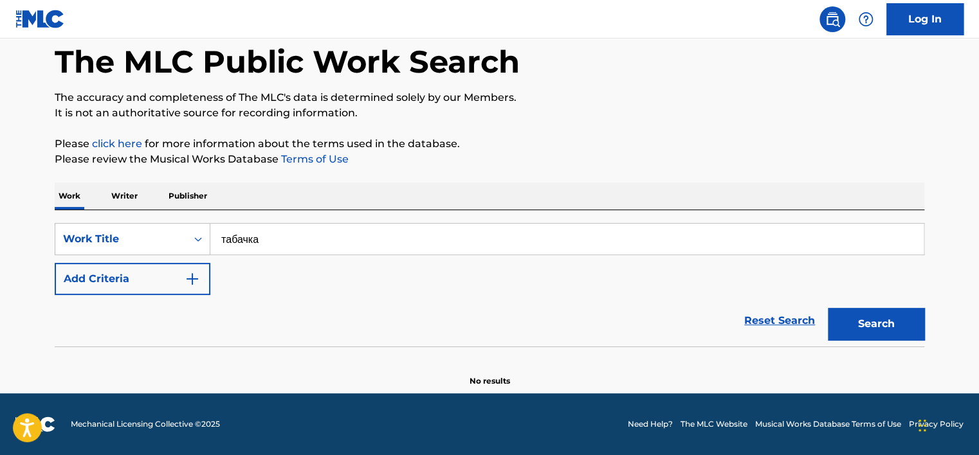
scroll to position [62, 0]
click at [275, 242] on input "табачка" at bounding box center [566, 239] width 713 height 31
paste input "tabachka"
type input "tabachka"
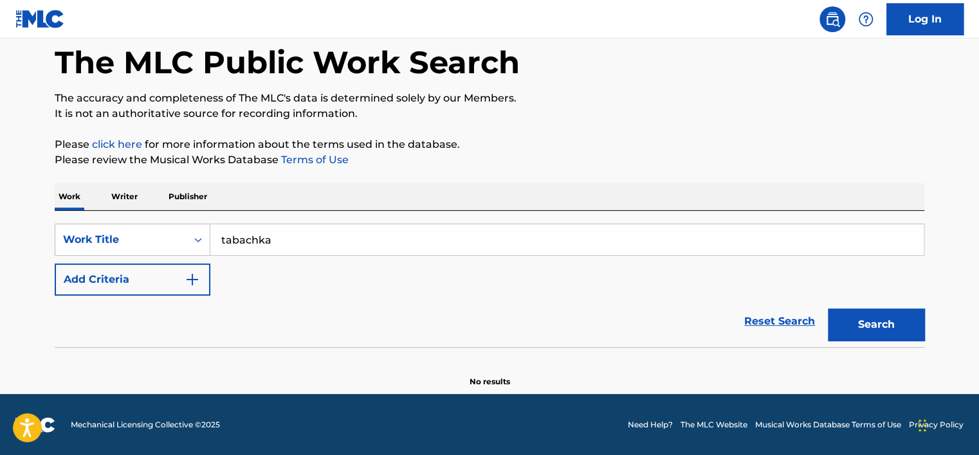
click at [653, 137] on p "Please click here for more information about the terms used in the database." at bounding box center [489, 144] width 869 height 15
click at [855, 310] on button "Search" at bounding box center [876, 325] width 96 height 32
click at [340, 230] on input "tabachka" at bounding box center [566, 239] width 713 height 31
